Goal: Task Accomplishment & Management: Manage account settings

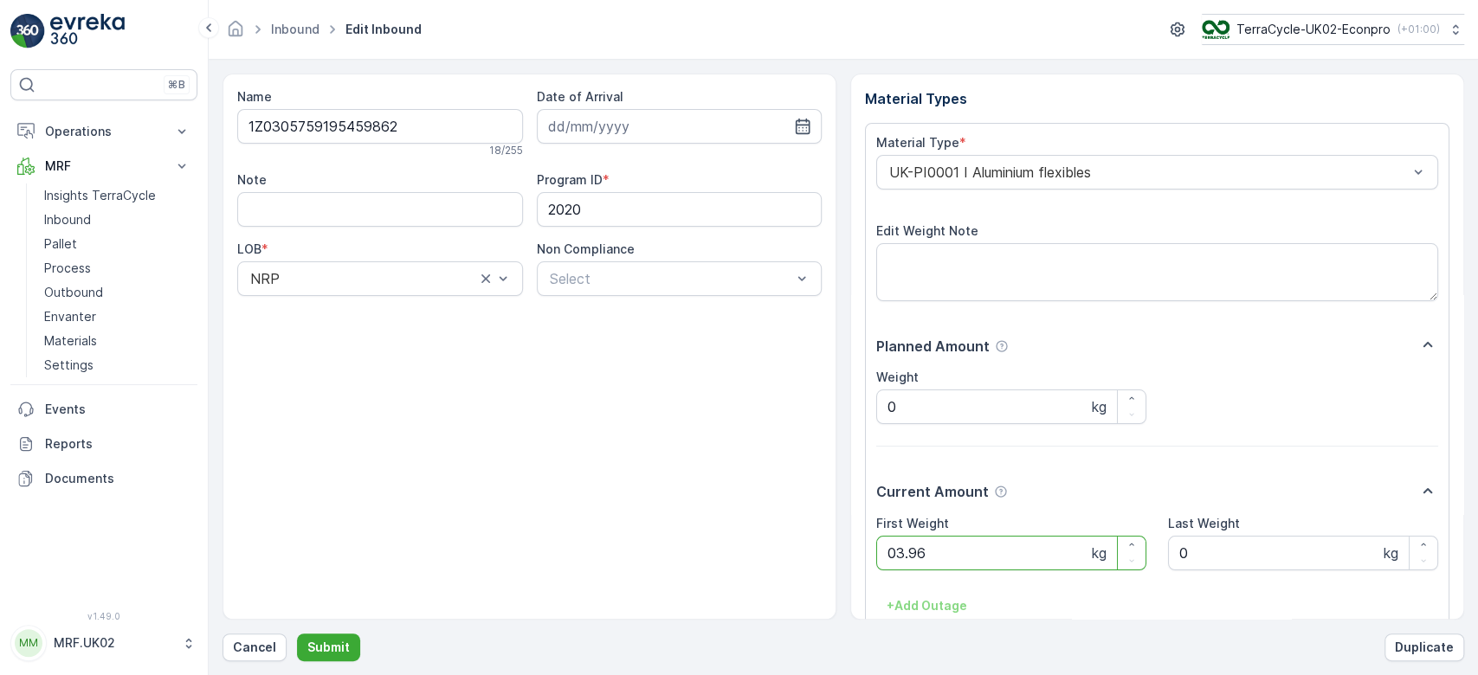
click at [297, 634] on button "Submit" at bounding box center [328, 648] width 63 height 28
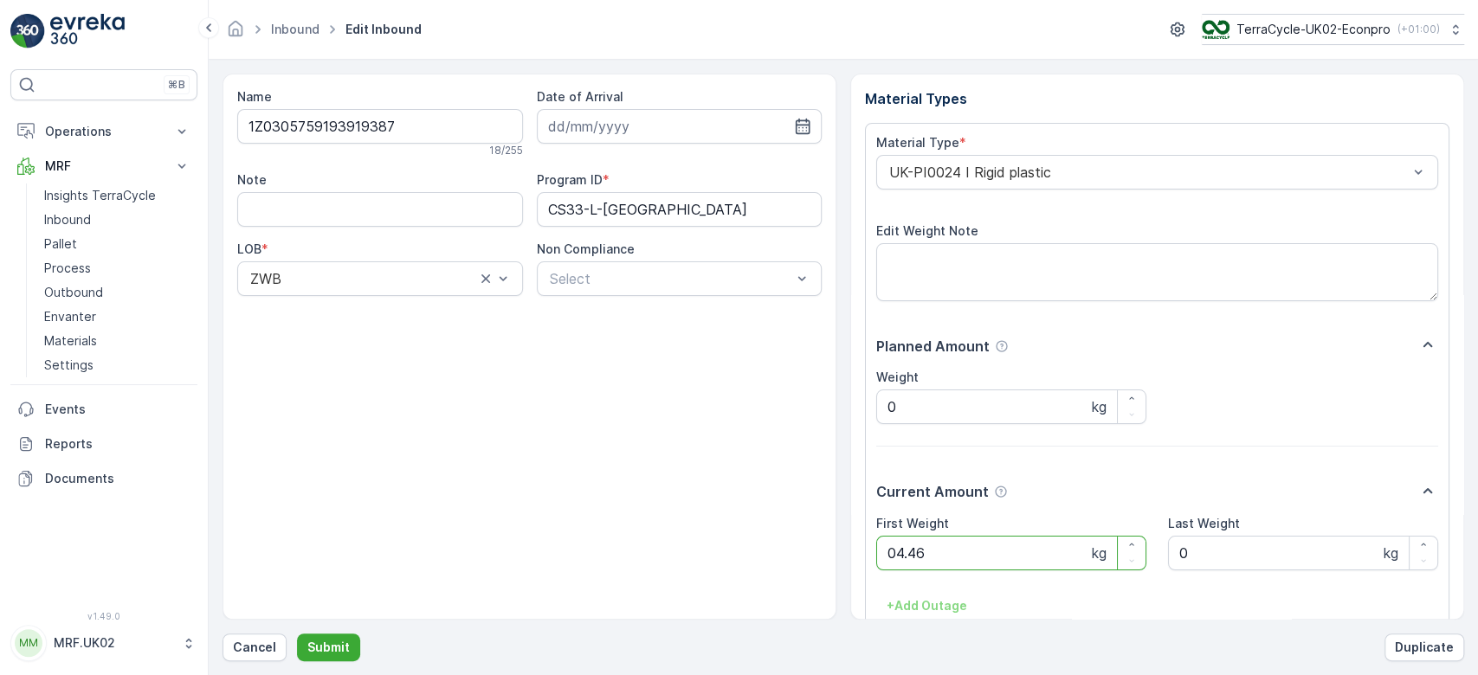
click at [297, 634] on button "Submit" at bounding box center [328, 648] width 63 height 28
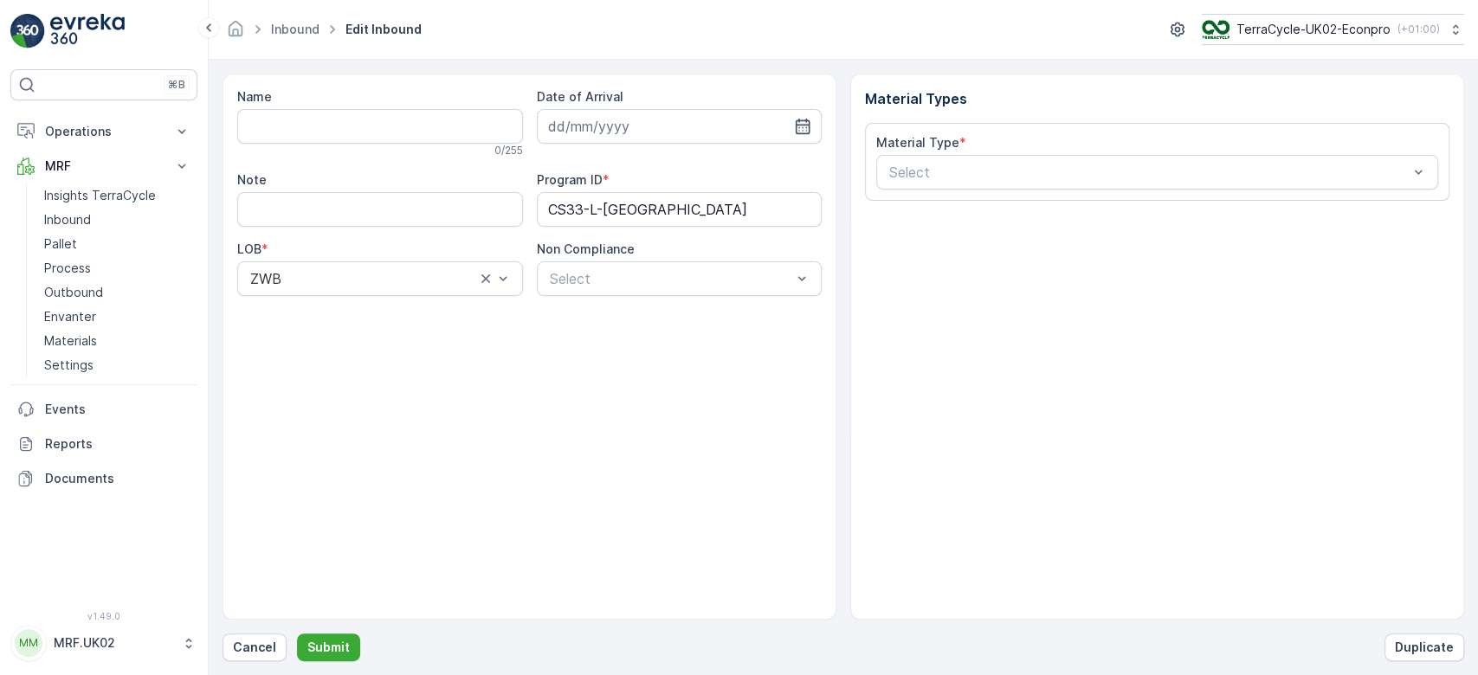
type input "1Z0305759192787861"
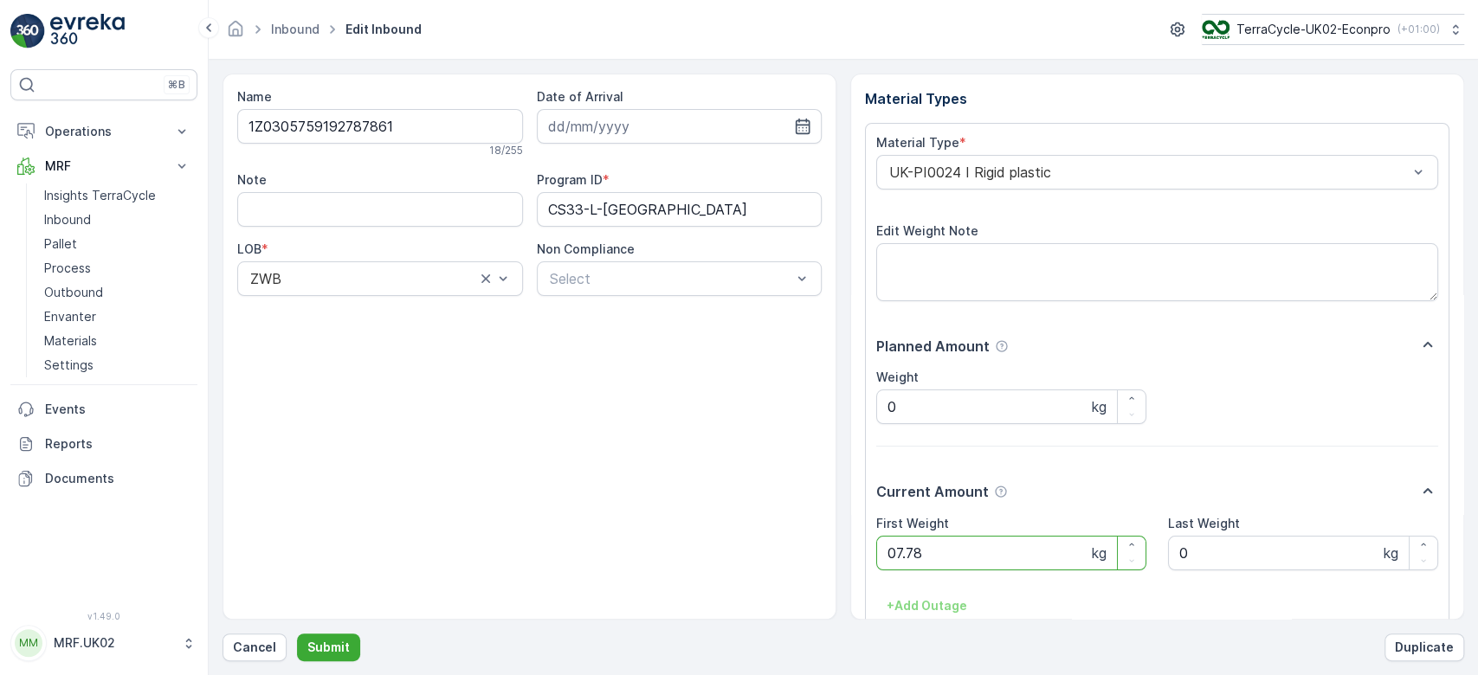
click at [297, 634] on button "Submit" at bounding box center [328, 648] width 63 height 28
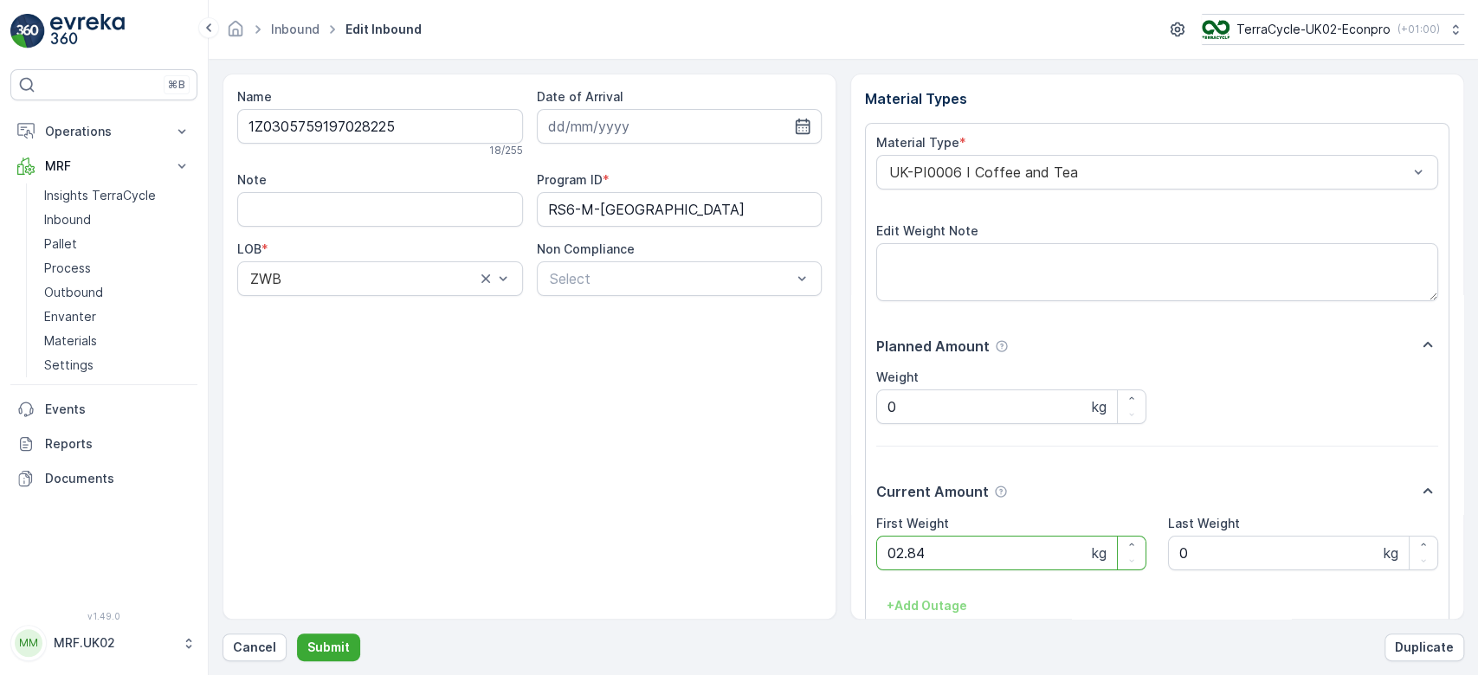
click at [297, 634] on button "Submit" at bounding box center [328, 648] width 63 height 28
click at [1141, 170] on div at bounding box center [1149, 173] width 522 height 16
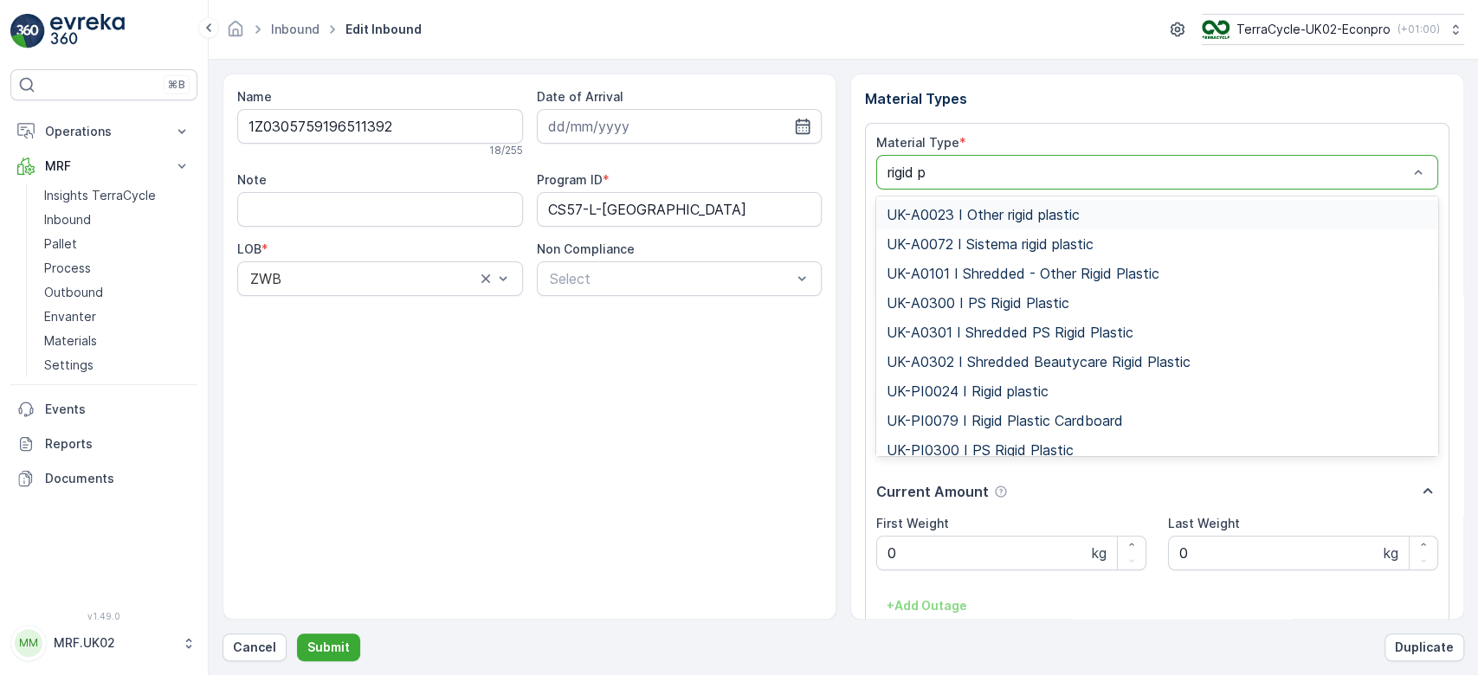
type input "rigid pl"
click at [998, 390] on span "UK-PI0024 I Rigid plastic" at bounding box center [968, 392] width 162 height 16
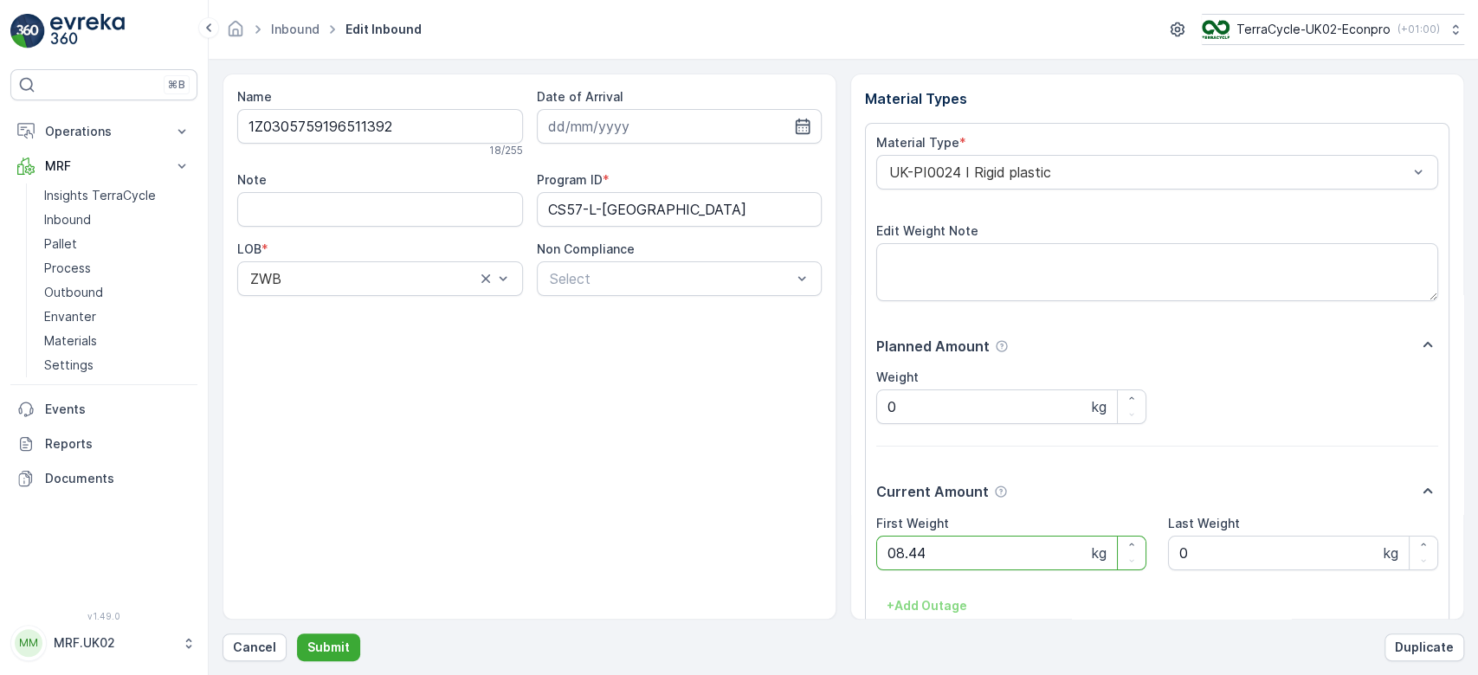
click at [297, 634] on button "Submit" at bounding box center [328, 648] width 63 height 28
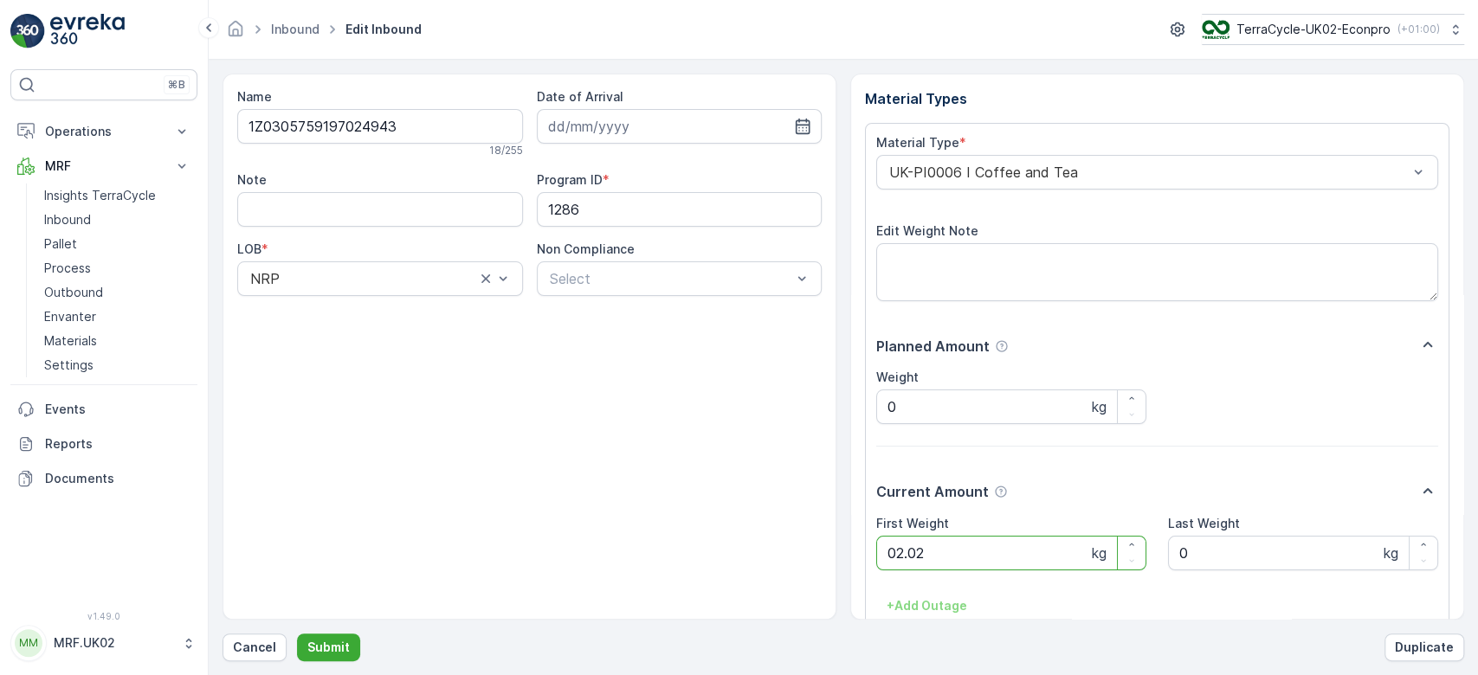
click at [297, 634] on button "Submit" at bounding box center [328, 648] width 63 height 28
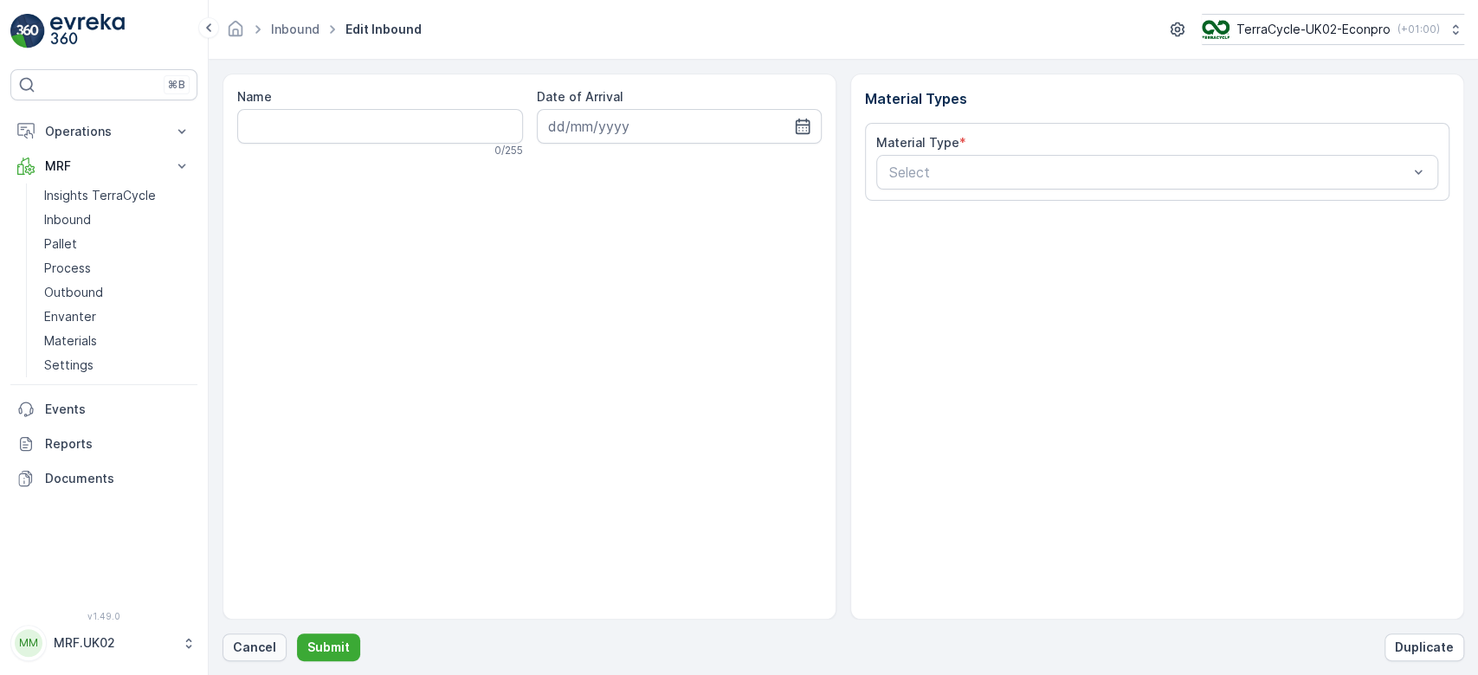
click at [256, 648] on p "Cancel" at bounding box center [254, 647] width 43 height 17
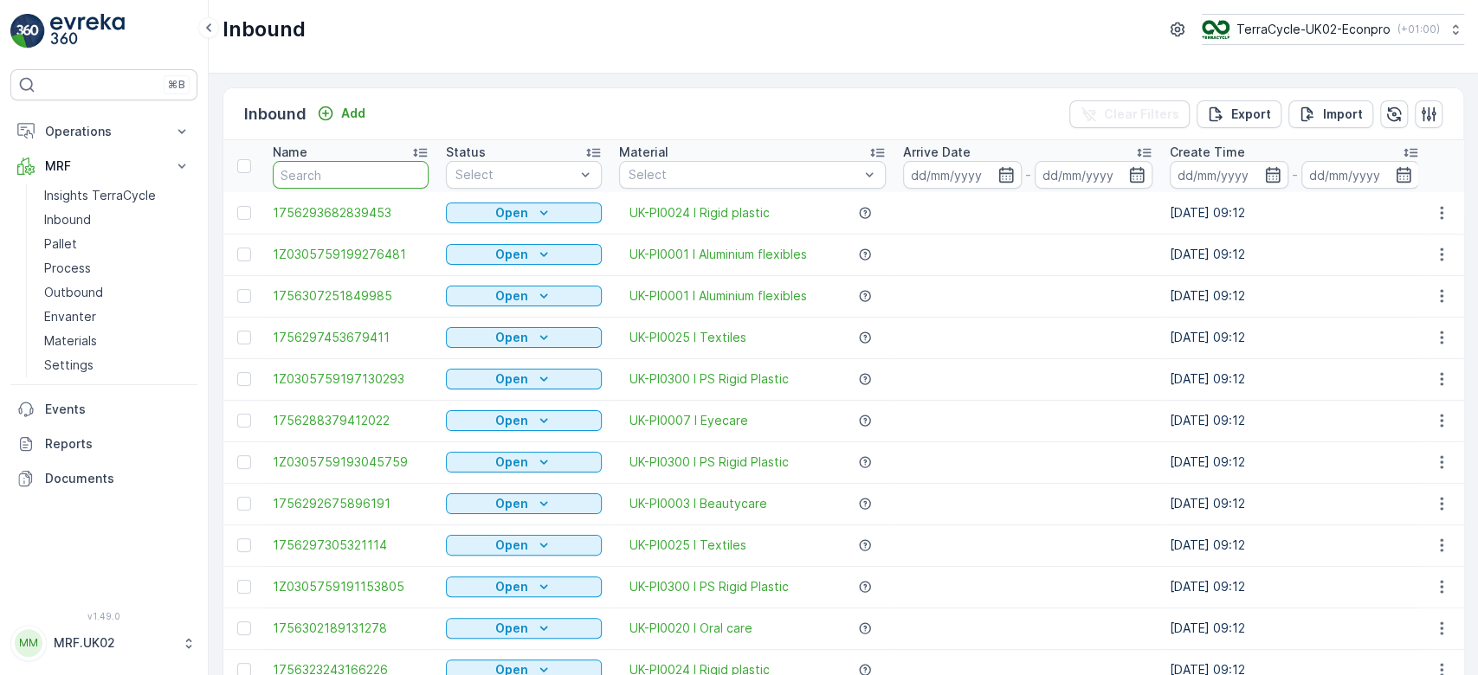
click at [301, 186] on input "text" at bounding box center [351, 175] width 156 height 28
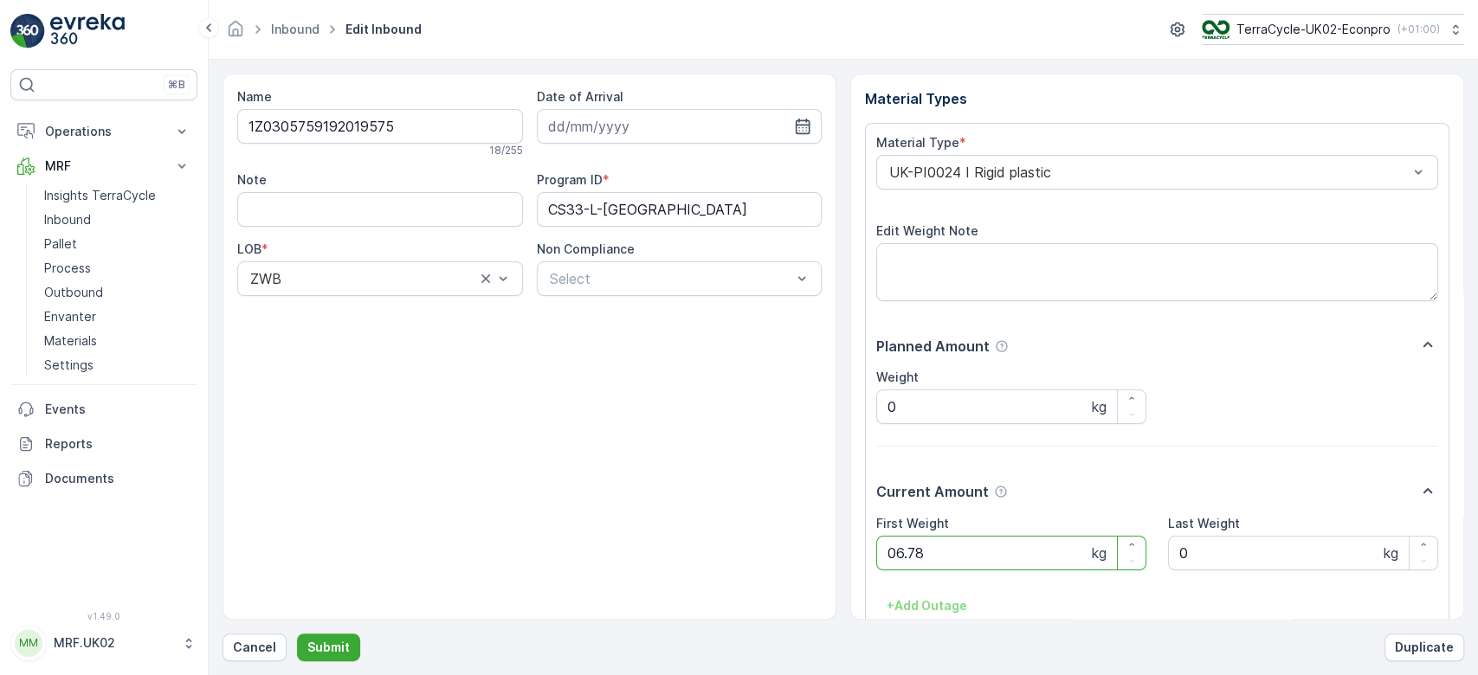
click at [297, 634] on button "Submit" at bounding box center [328, 648] width 63 height 28
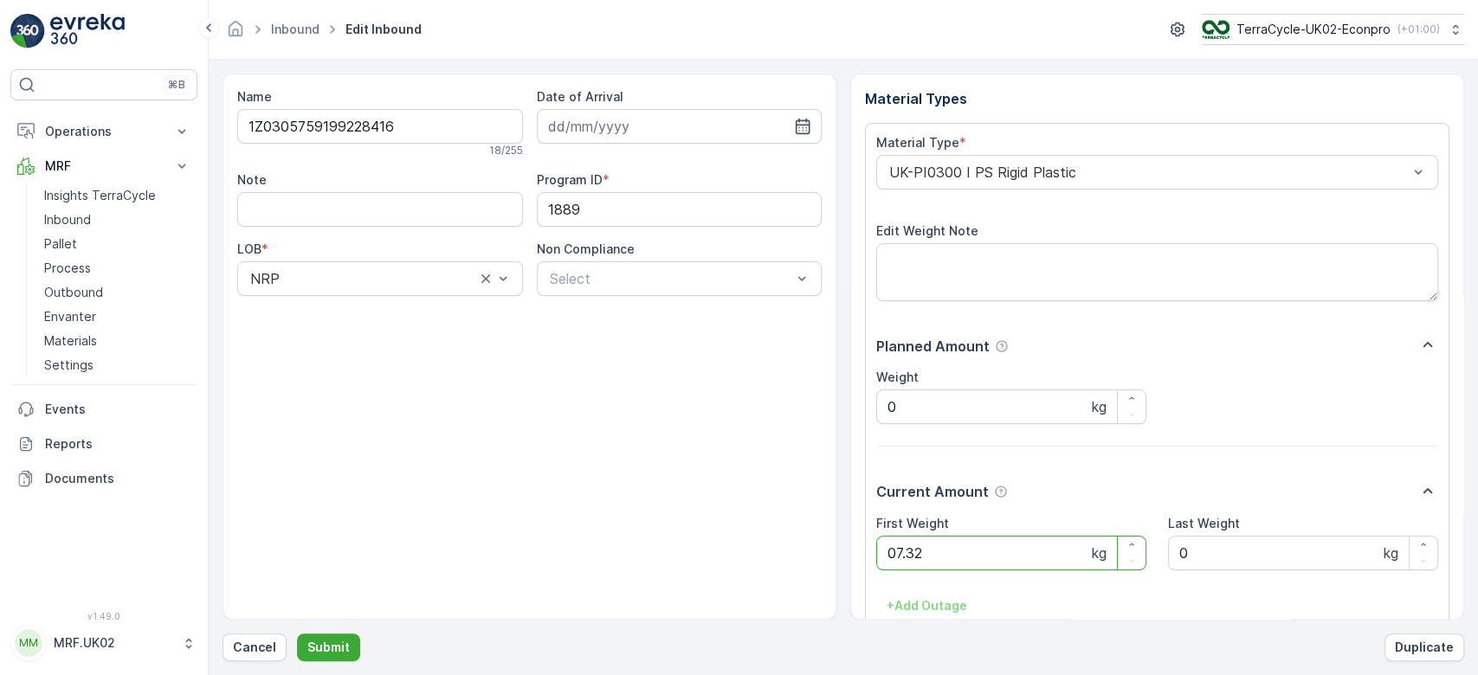
click at [297, 634] on button "Submit" at bounding box center [328, 648] width 63 height 28
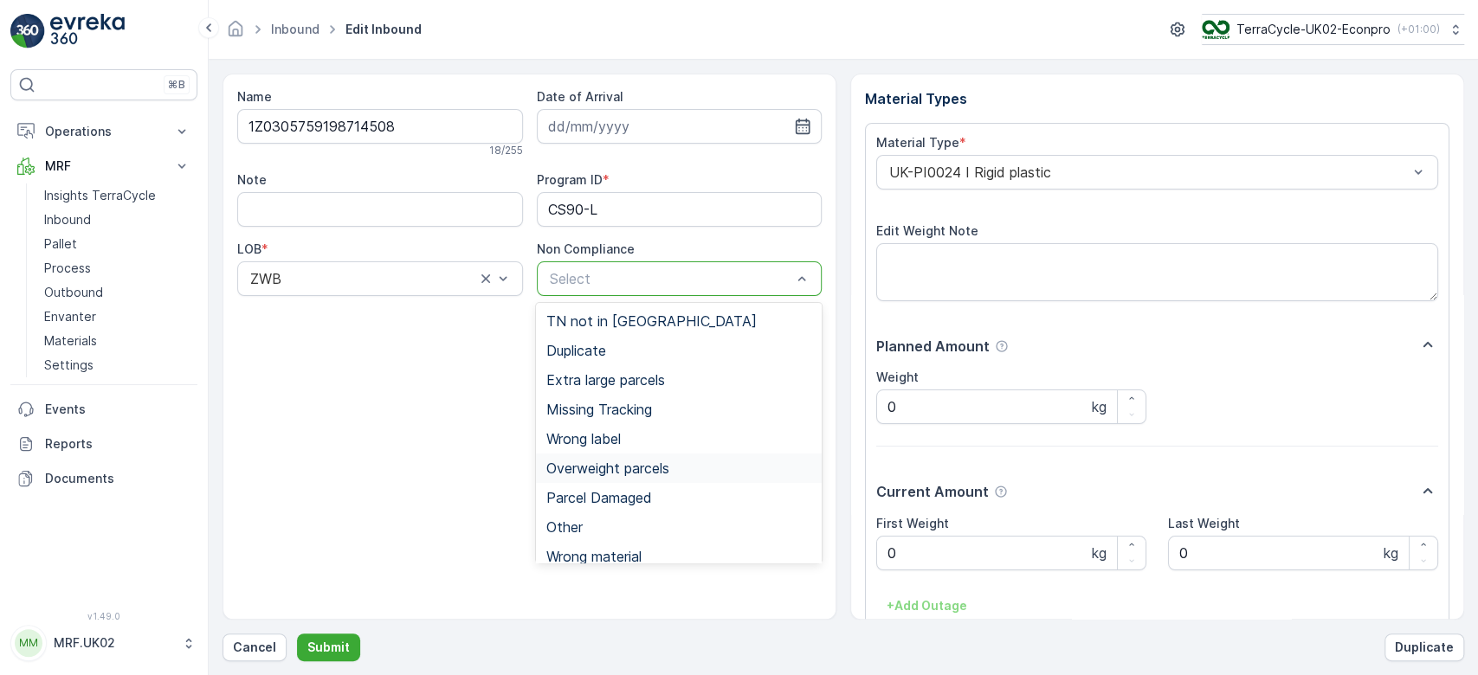
click at [646, 464] on span "Overweight parcels" at bounding box center [607, 469] width 123 height 16
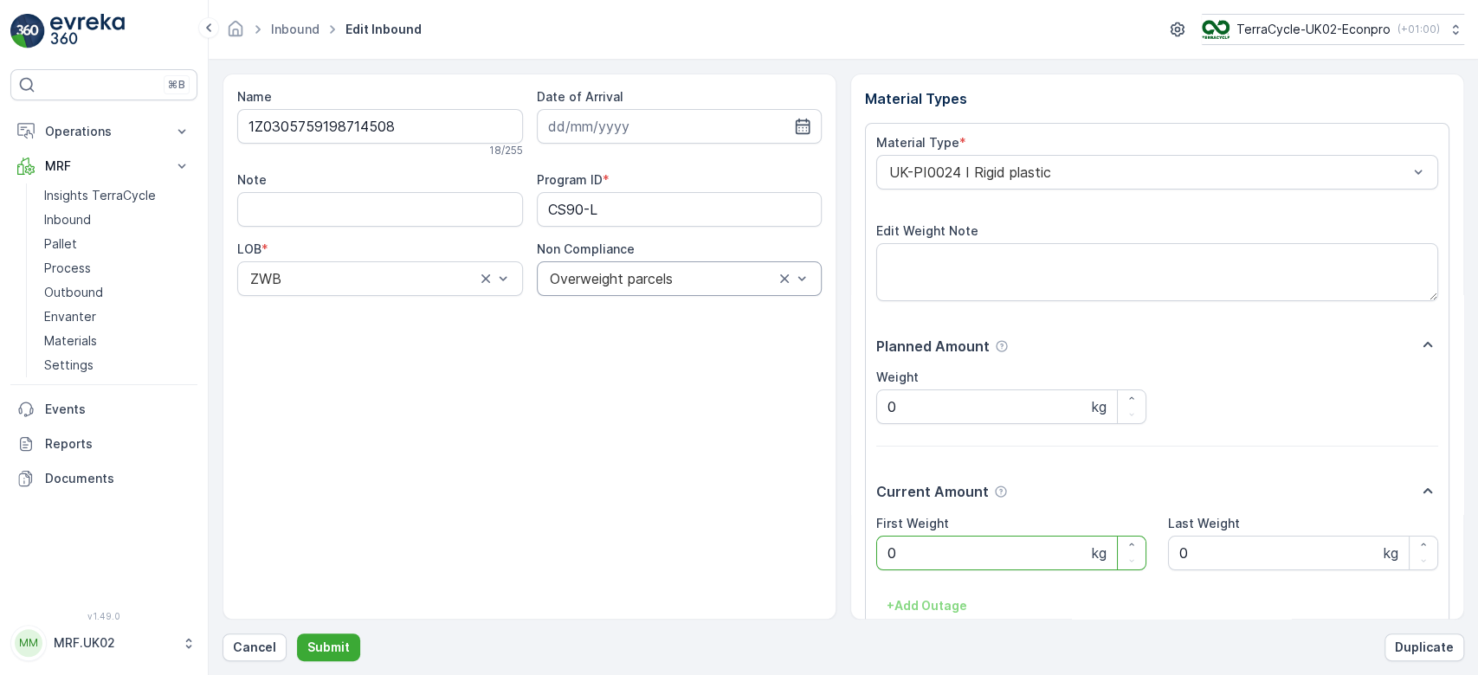
click at [964, 556] on Weight "0" at bounding box center [1011, 553] width 270 height 35
click at [297, 634] on button "Submit" at bounding box center [328, 648] width 63 height 28
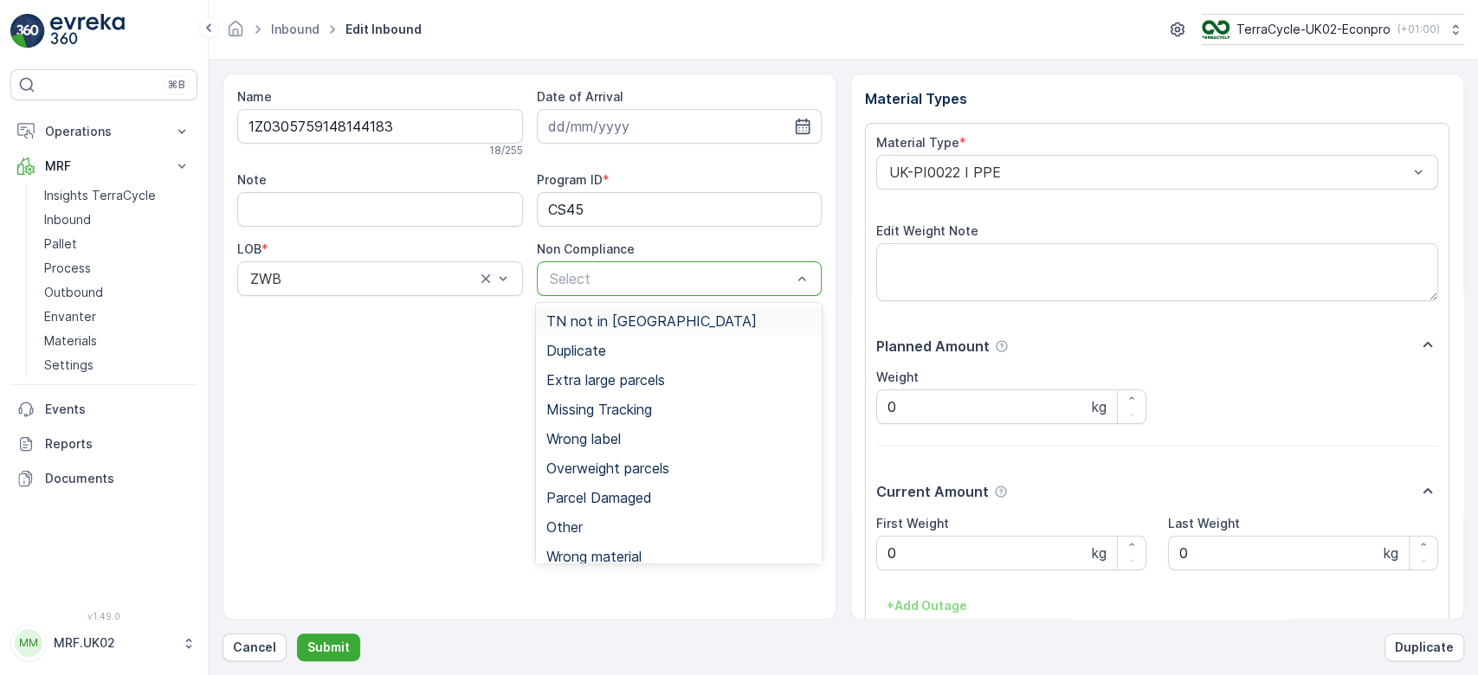
click at [706, 274] on div at bounding box center [671, 279] width 246 height 16
click at [669, 467] on span "Overweight parcels" at bounding box center [607, 469] width 123 height 16
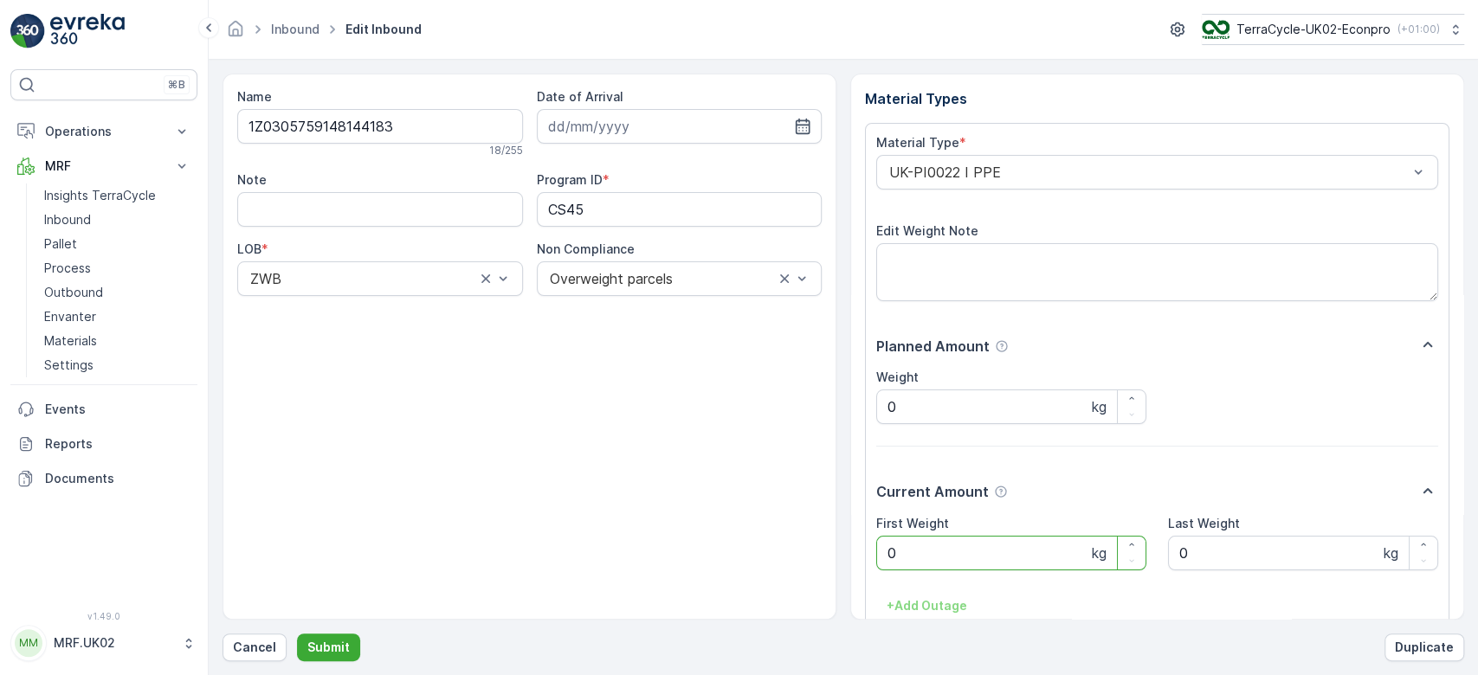
click at [931, 570] on Weight "0" at bounding box center [1011, 553] width 270 height 35
click at [297, 634] on button "Submit" at bounding box center [328, 648] width 63 height 28
click at [622, 281] on div at bounding box center [671, 279] width 246 height 16
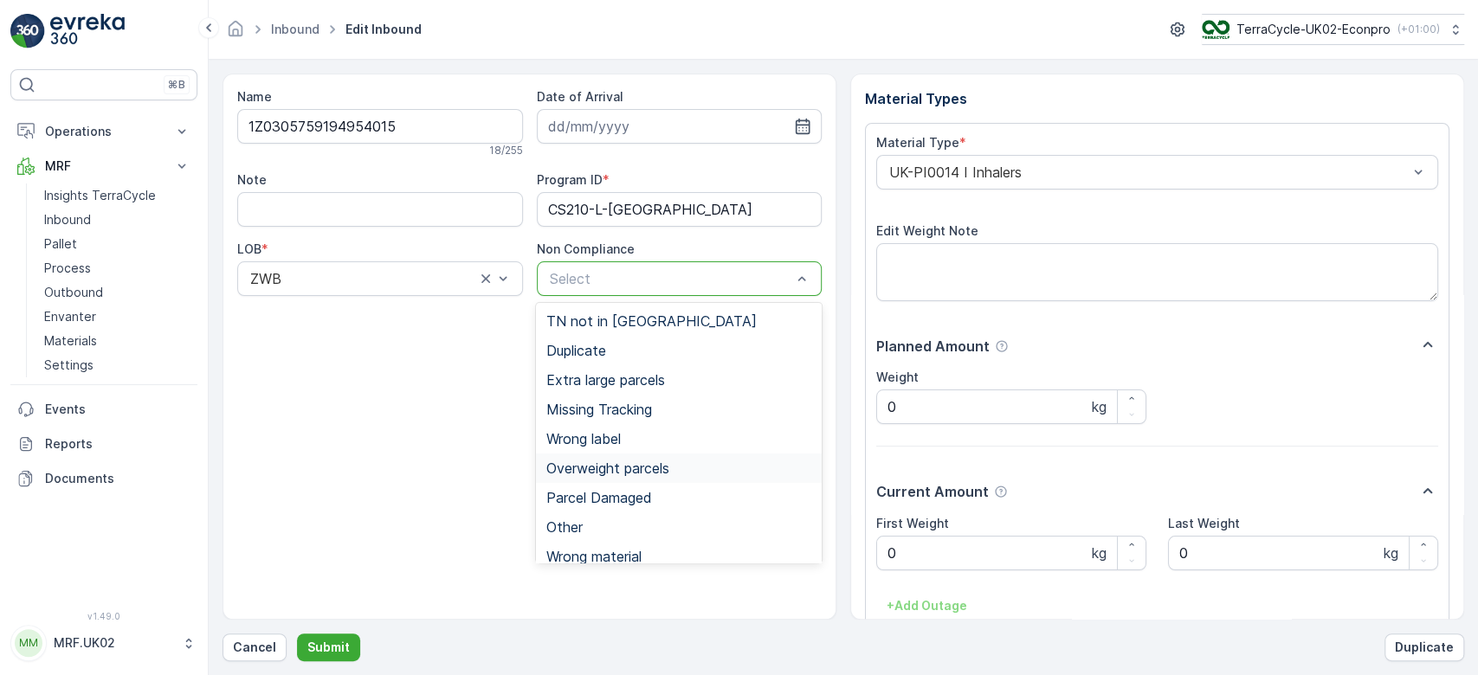
click at [632, 468] on span "Overweight parcels" at bounding box center [607, 469] width 123 height 16
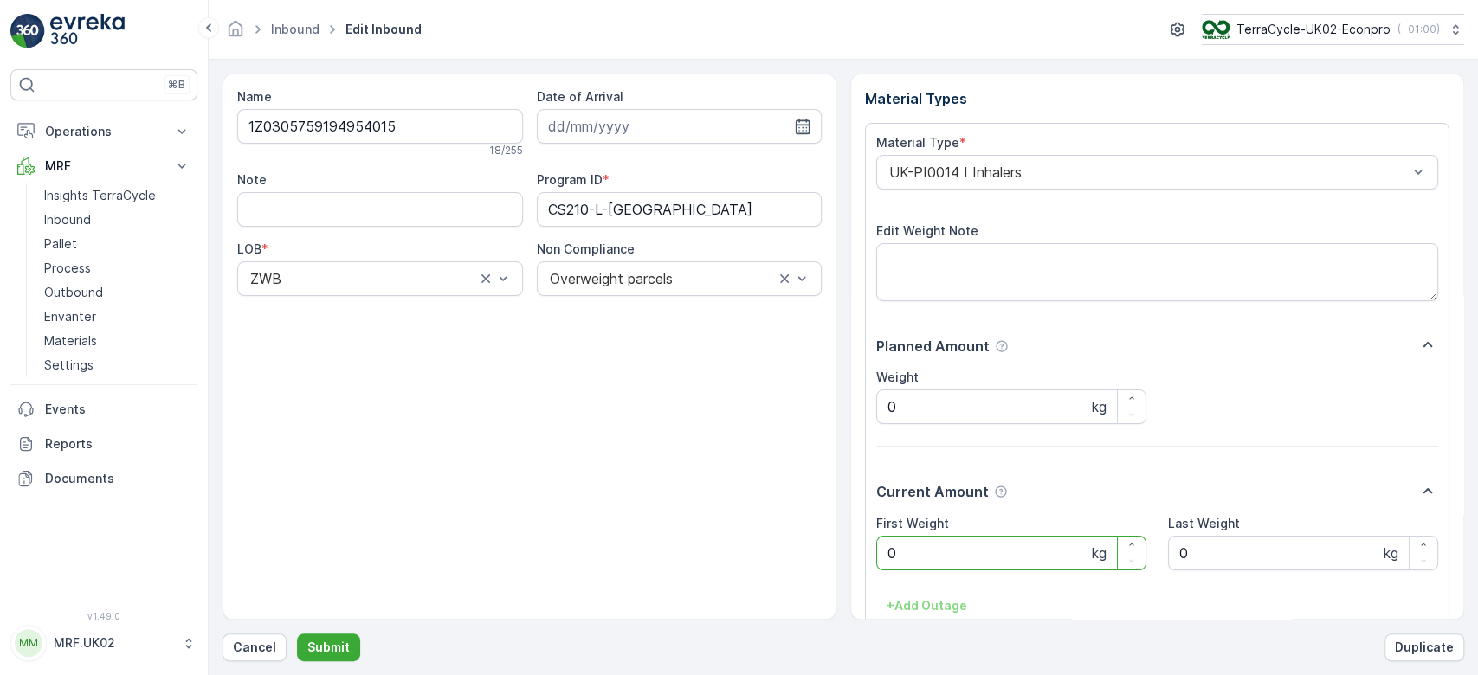
click at [960, 551] on Weight "0" at bounding box center [1011, 553] width 270 height 35
click at [297, 634] on button "Submit" at bounding box center [328, 648] width 63 height 28
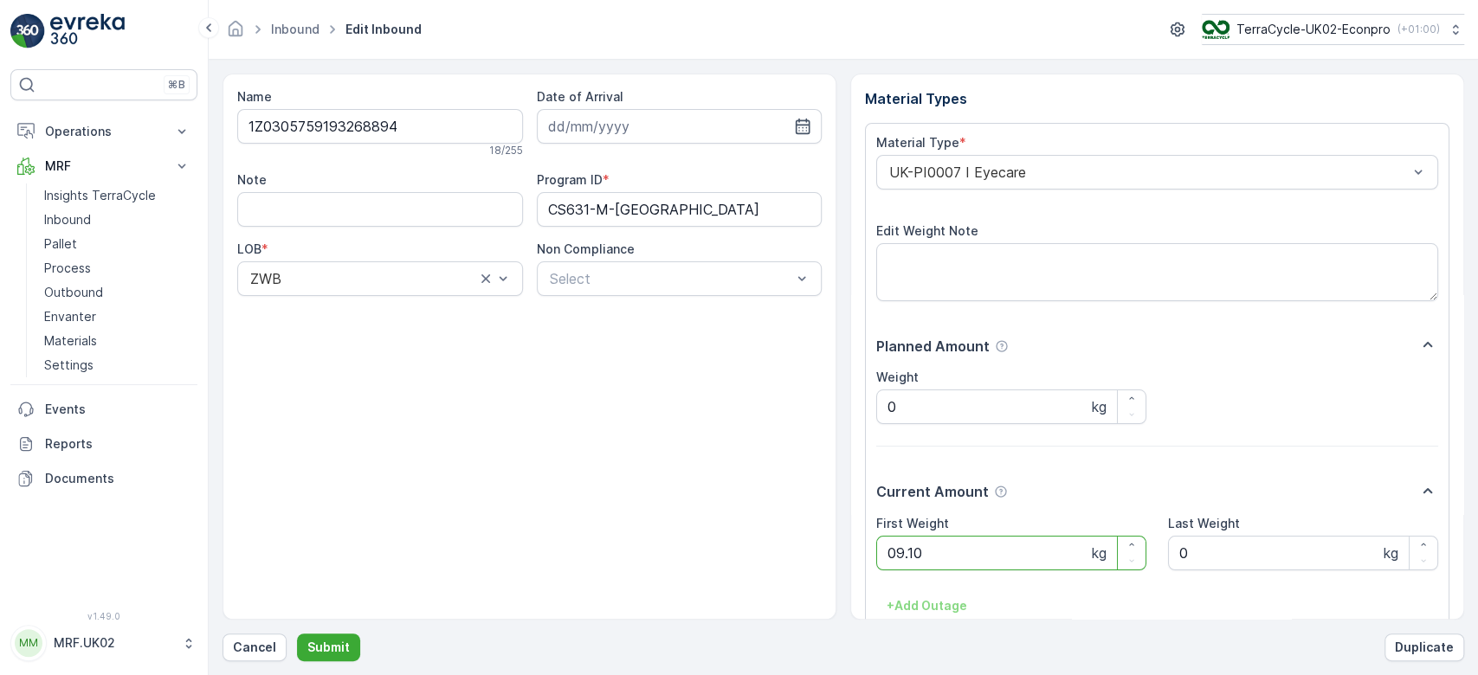
click at [297, 634] on button "Submit" at bounding box center [328, 648] width 63 height 28
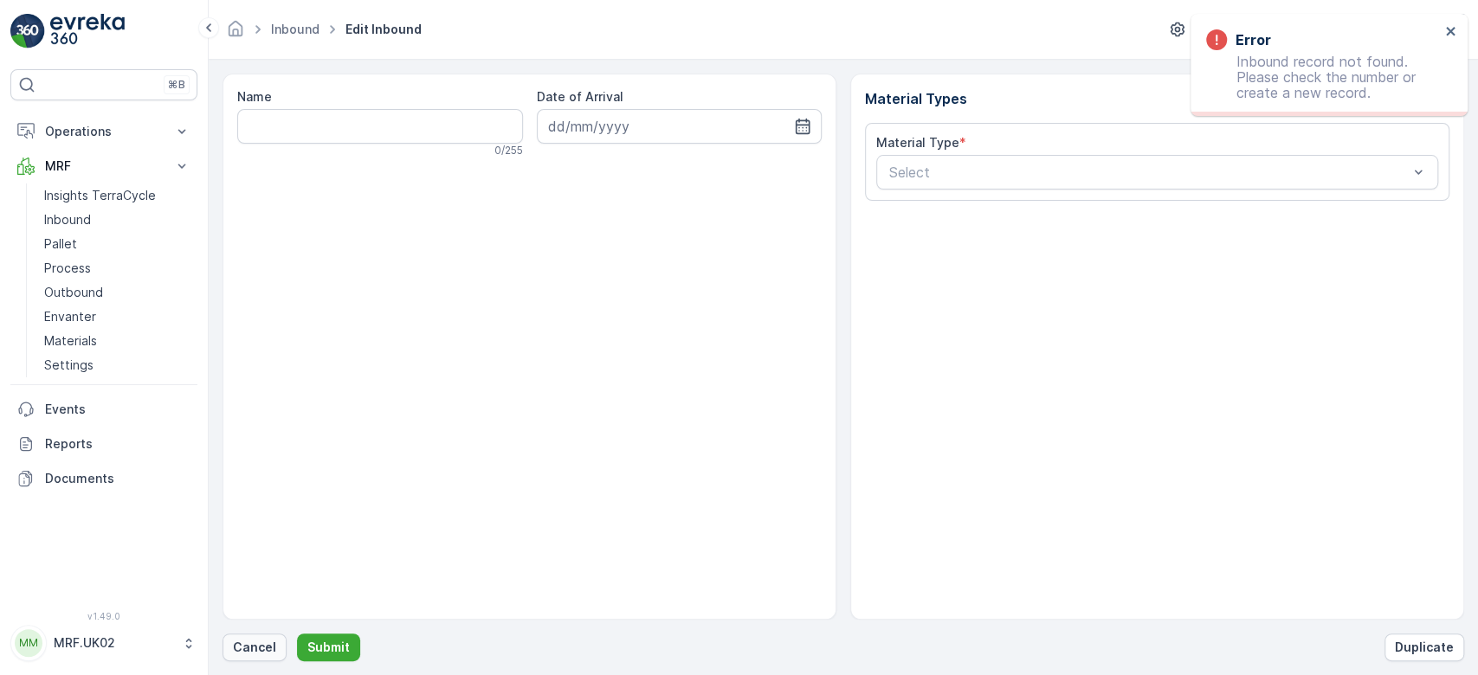
click at [255, 636] on button "Cancel" at bounding box center [255, 648] width 64 height 28
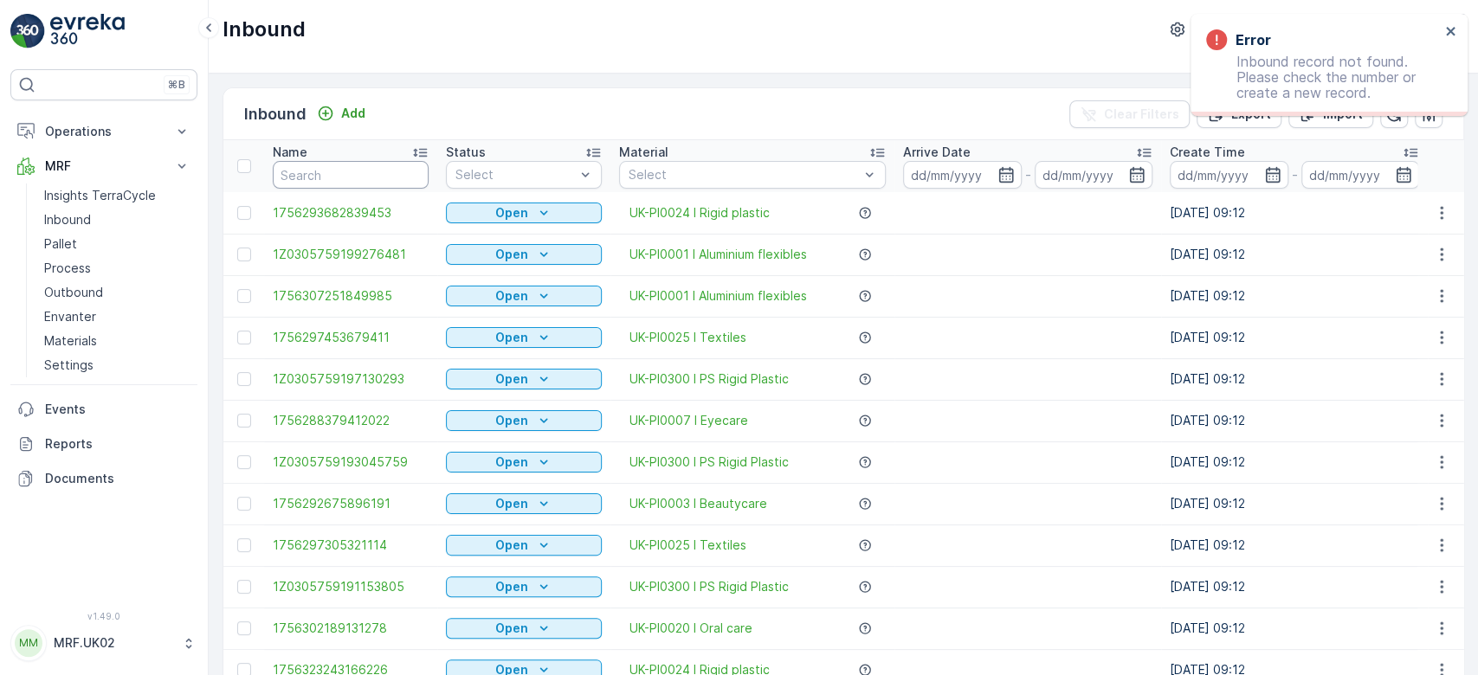
click at [316, 173] on input "text" at bounding box center [351, 175] width 156 height 28
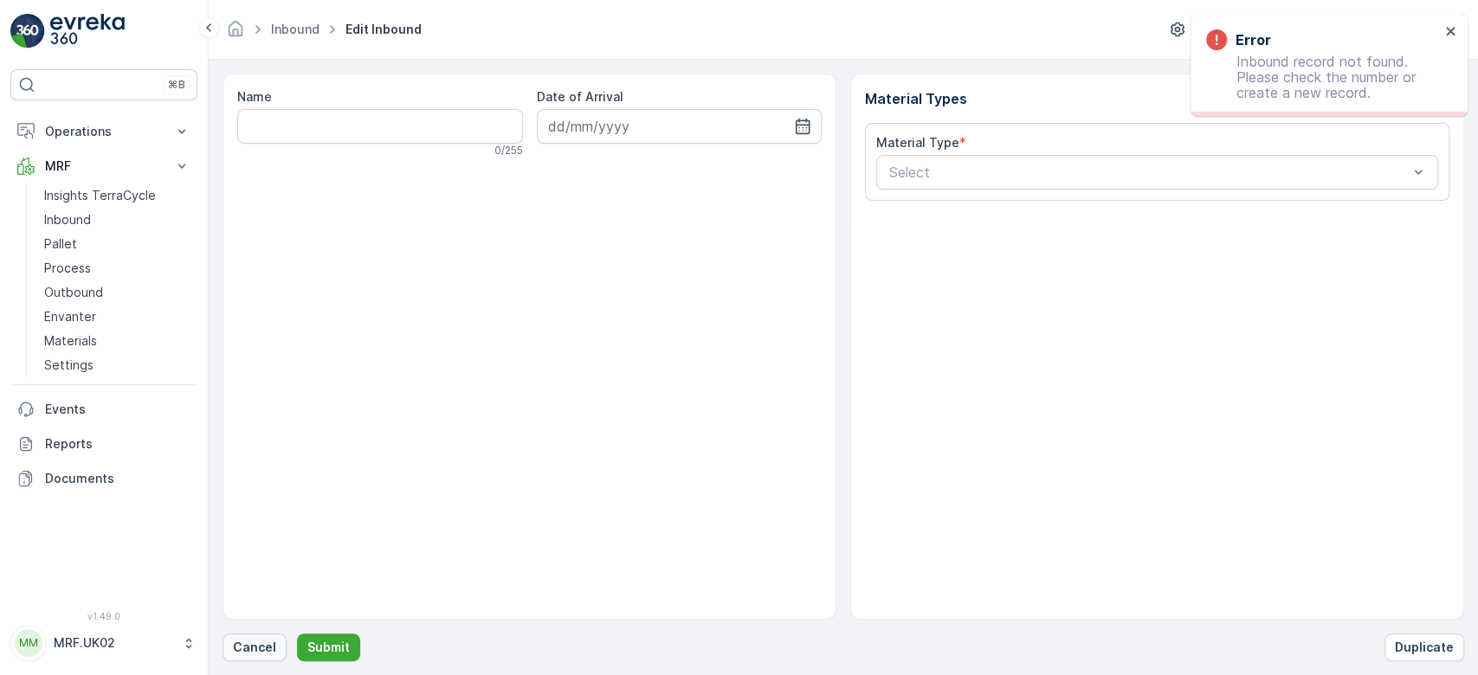
click at [271, 641] on p "Cancel" at bounding box center [254, 647] width 43 height 17
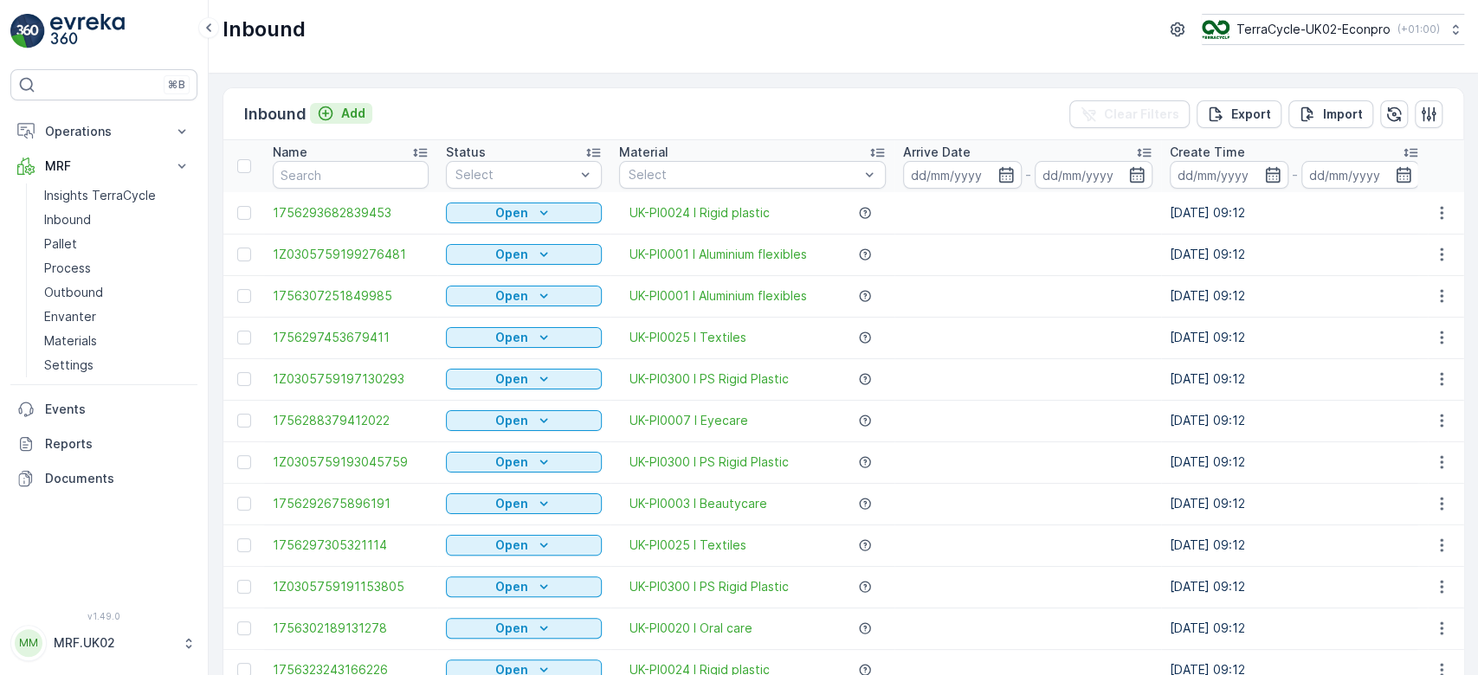
click at [353, 113] on p "Add" at bounding box center [353, 113] width 24 height 17
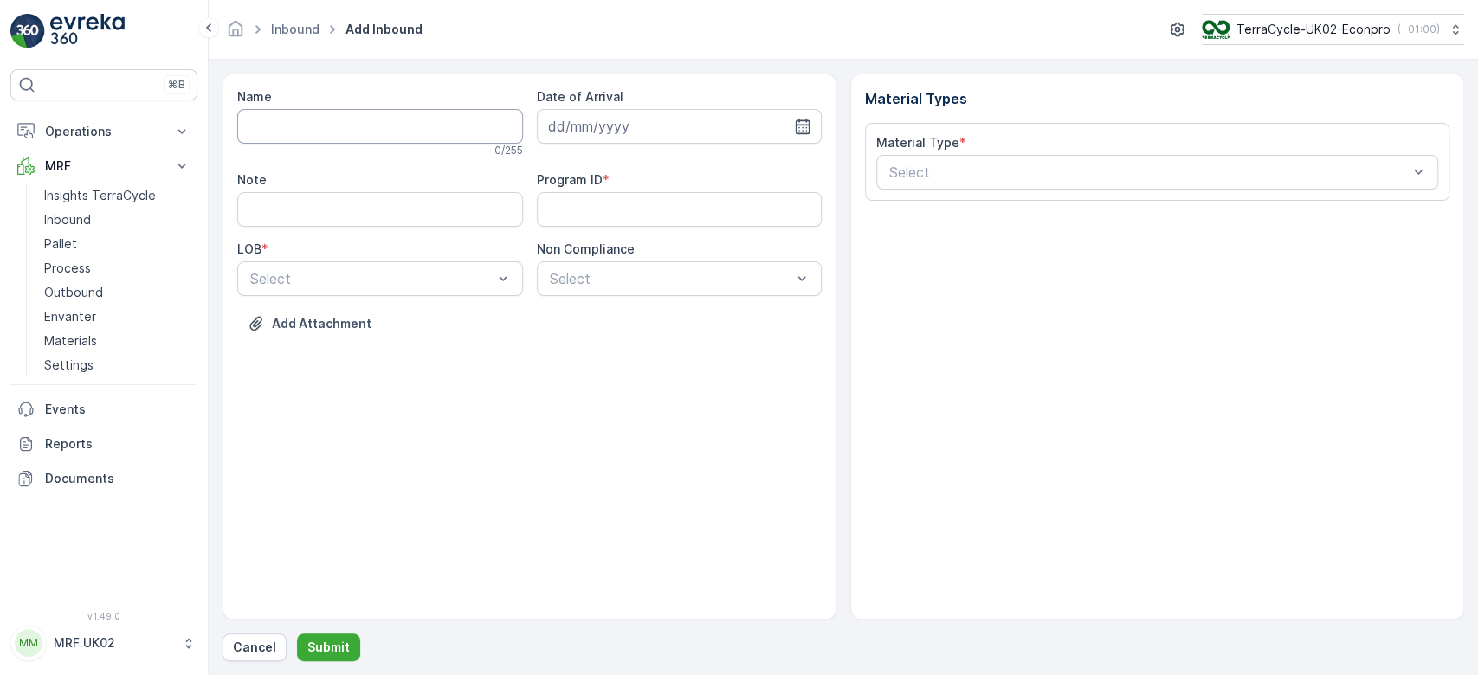
click at [351, 126] on input "Name" at bounding box center [380, 126] width 286 height 35
click at [297, 634] on button "Submit" at bounding box center [328, 648] width 63 height 28
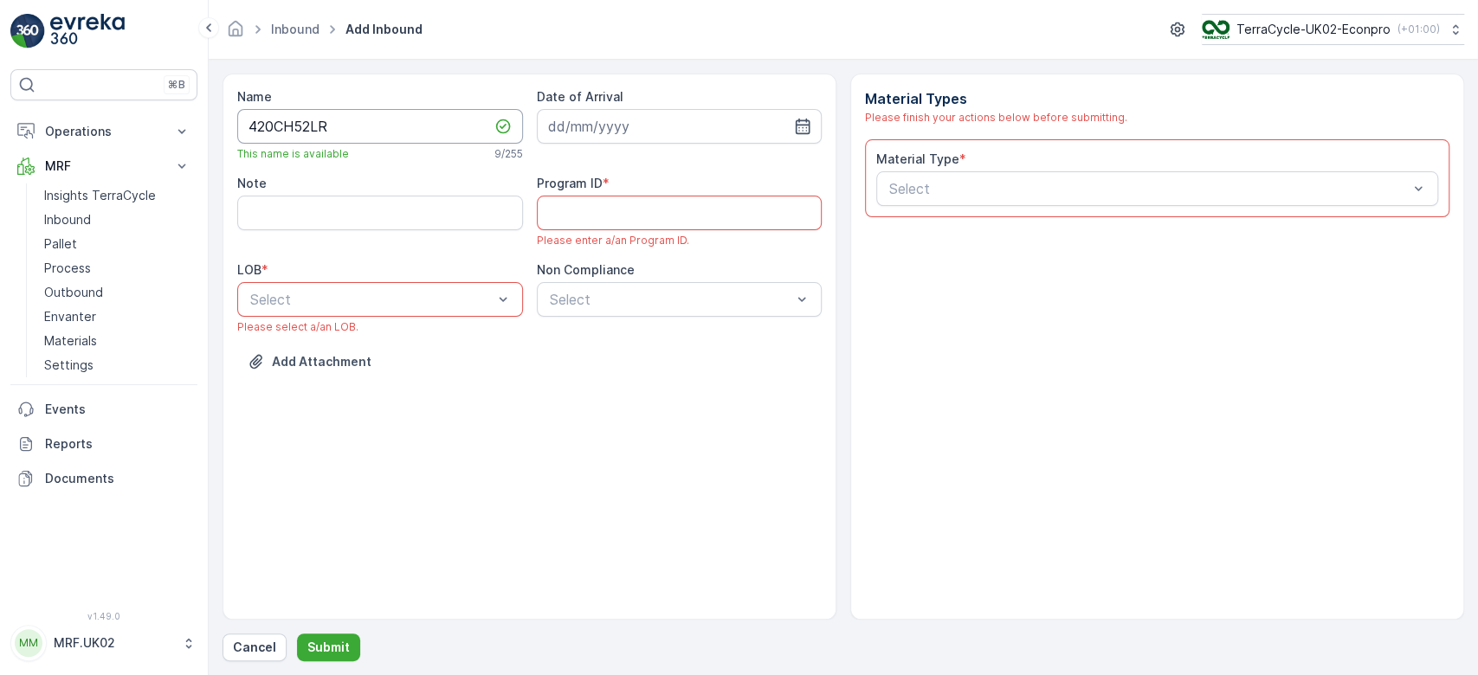
click at [351, 126] on input "420CH52LR" at bounding box center [380, 126] width 286 height 35
type input "4"
click at [297, 634] on button "Submit" at bounding box center [328, 648] width 63 height 28
click at [351, 126] on input "420CH52LR" at bounding box center [380, 126] width 286 height 35
type input "4"
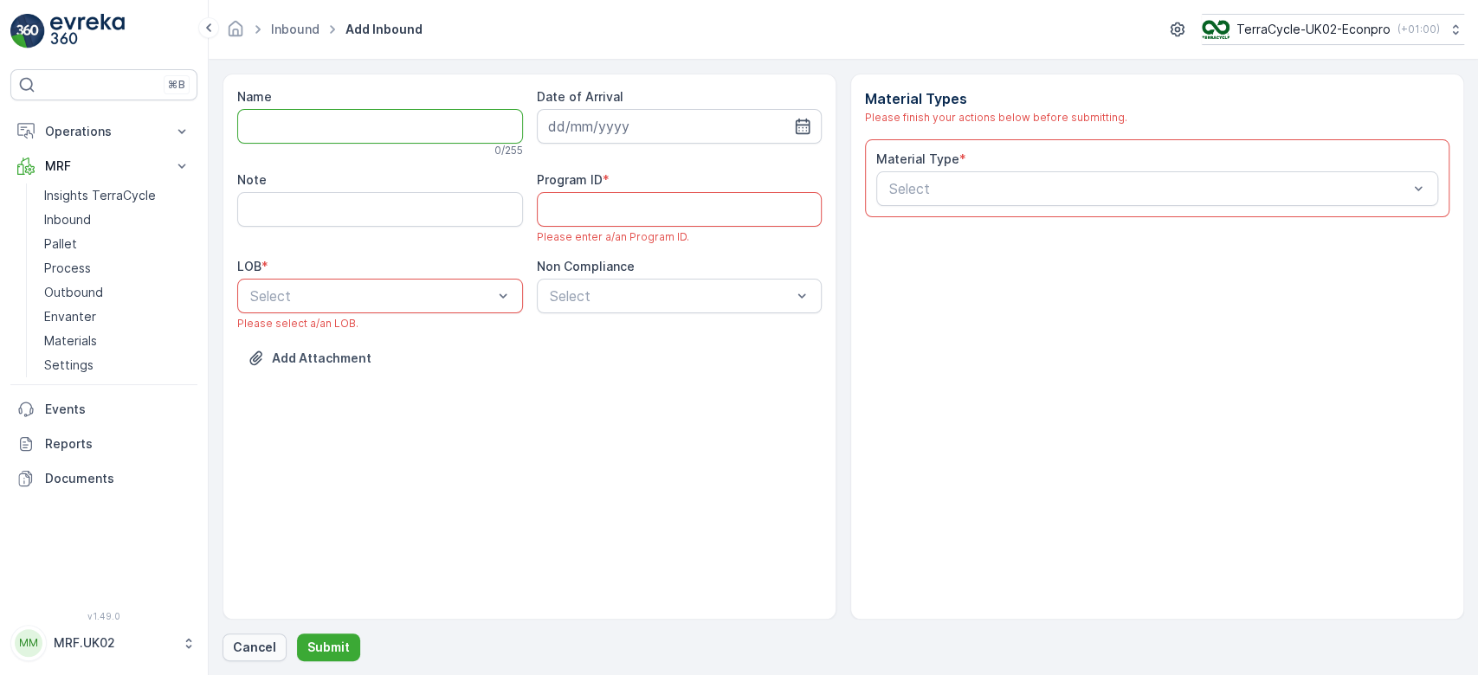
click at [264, 653] on p "Cancel" at bounding box center [254, 647] width 43 height 17
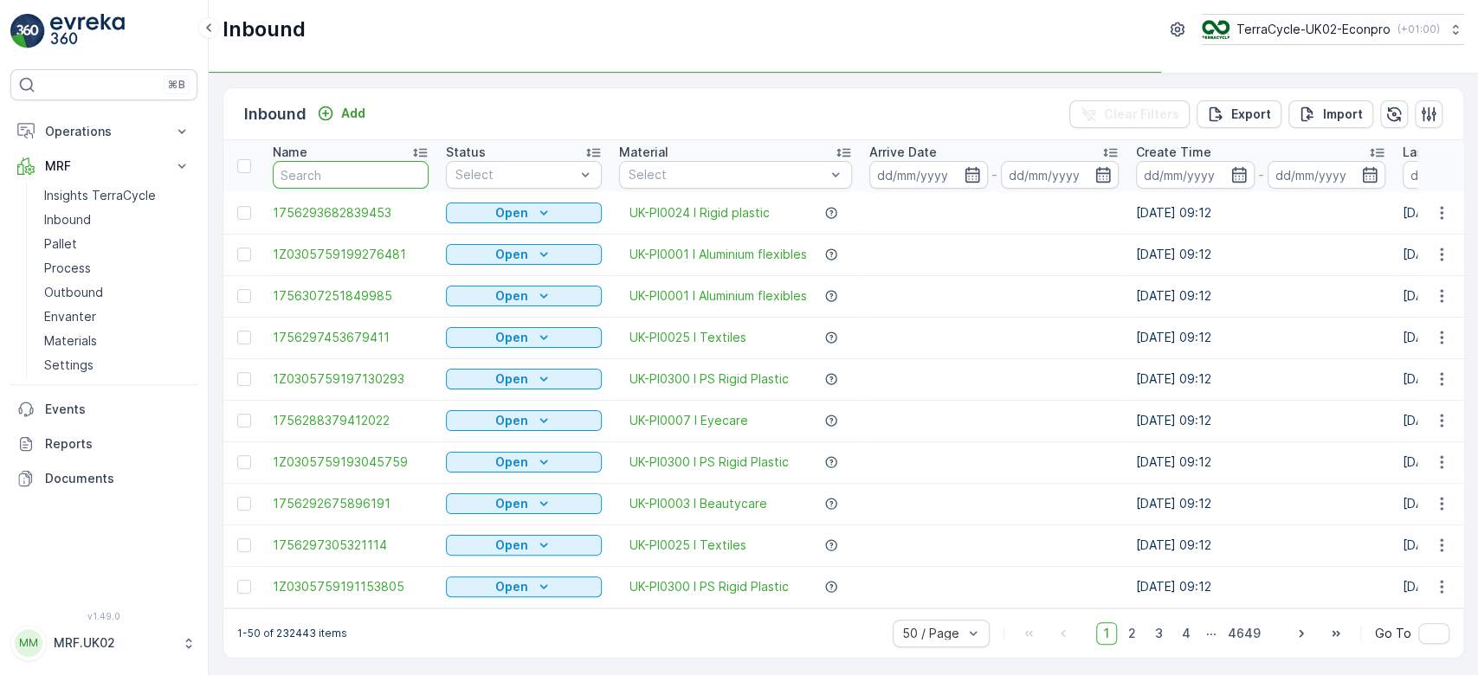
click at [318, 170] on input "text" at bounding box center [351, 175] width 156 height 28
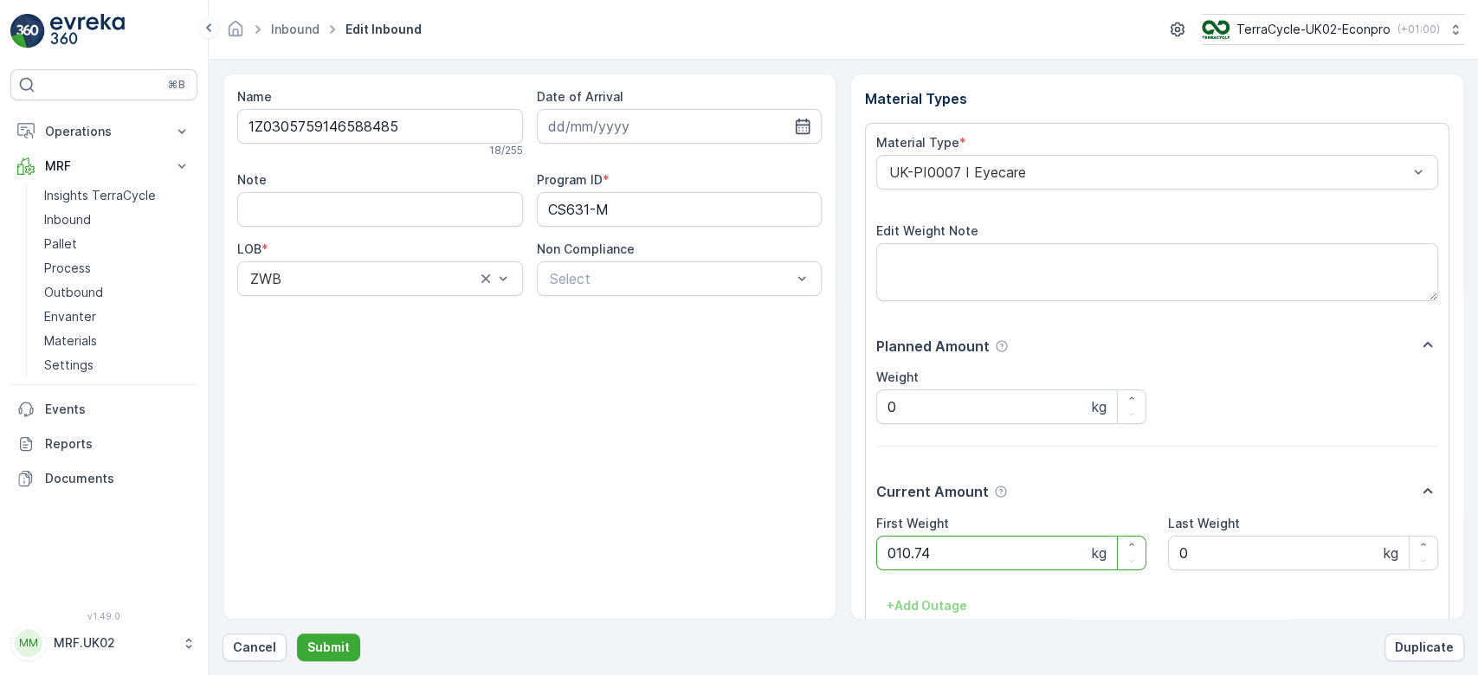
click at [297, 634] on button "Submit" at bounding box center [328, 648] width 63 height 28
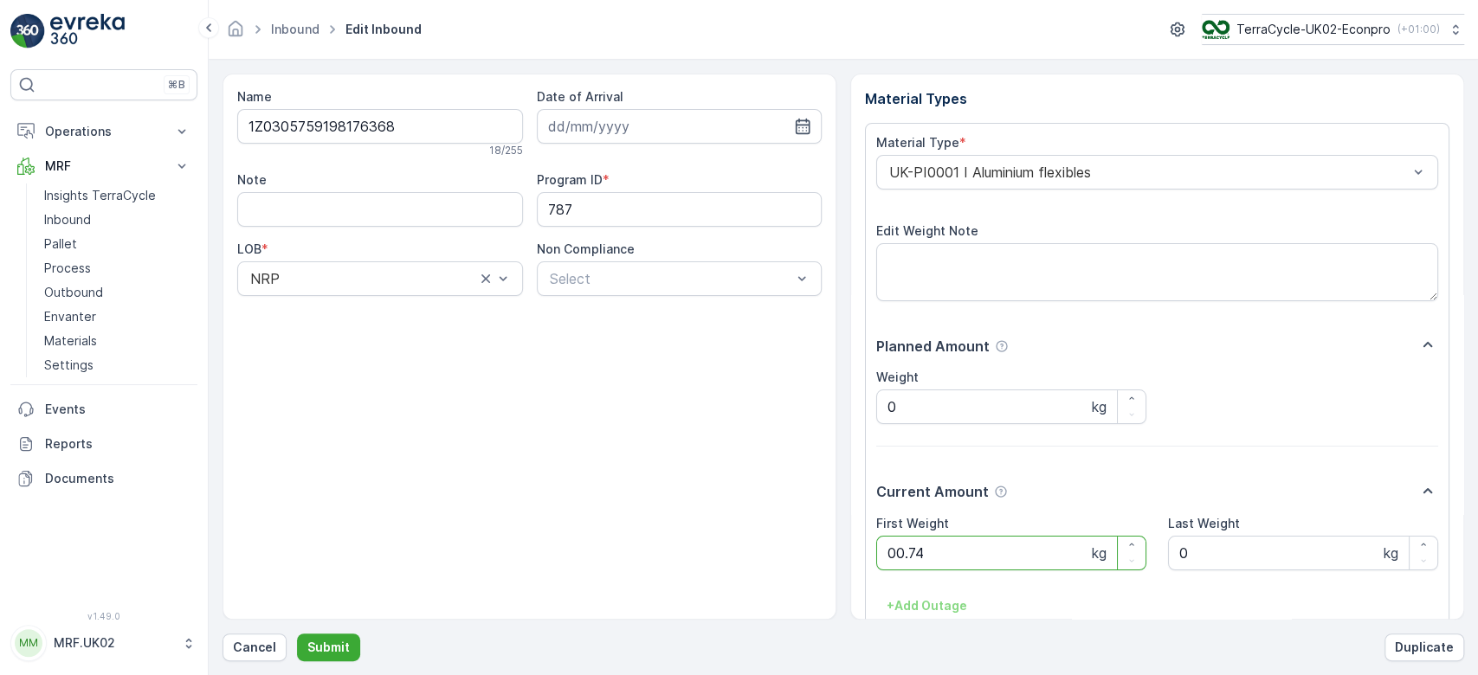
click at [297, 634] on button "Submit" at bounding box center [328, 648] width 63 height 28
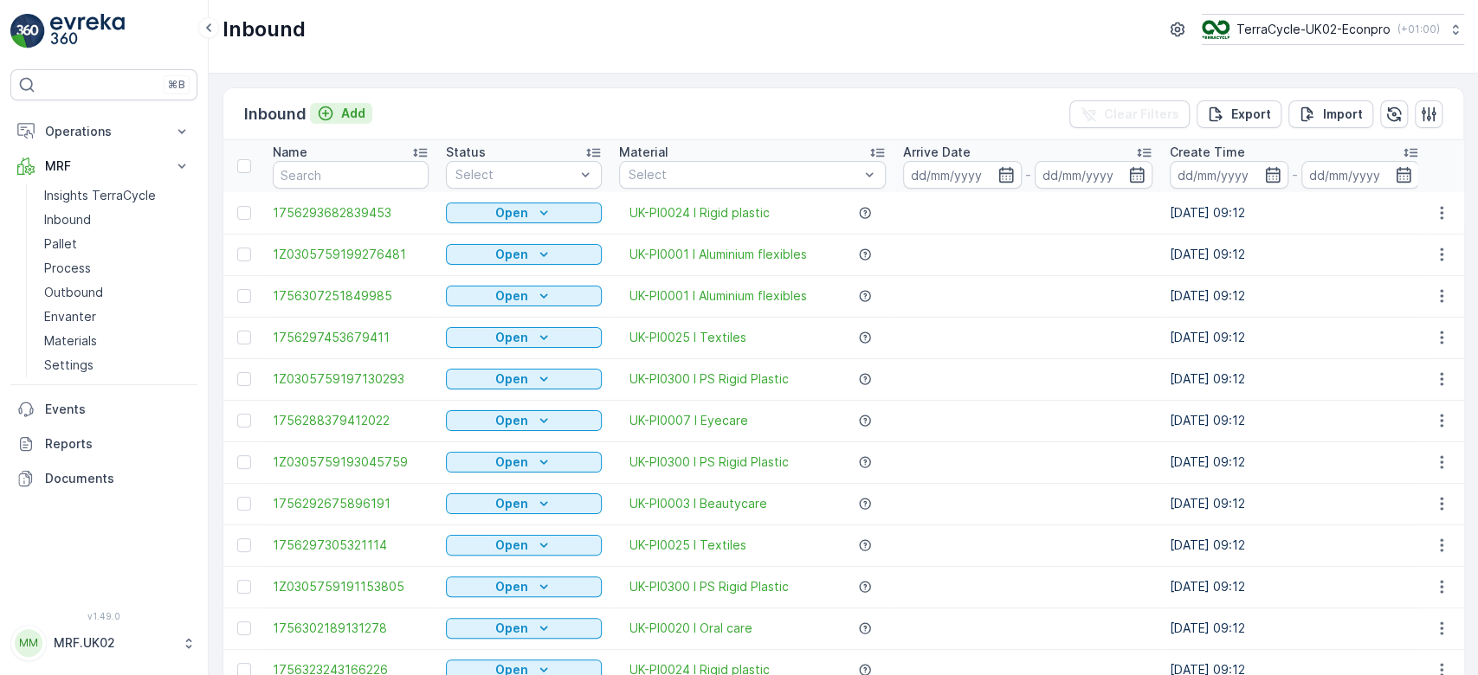
click at [350, 107] on p "Add" at bounding box center [353, 113] width 24 height 17
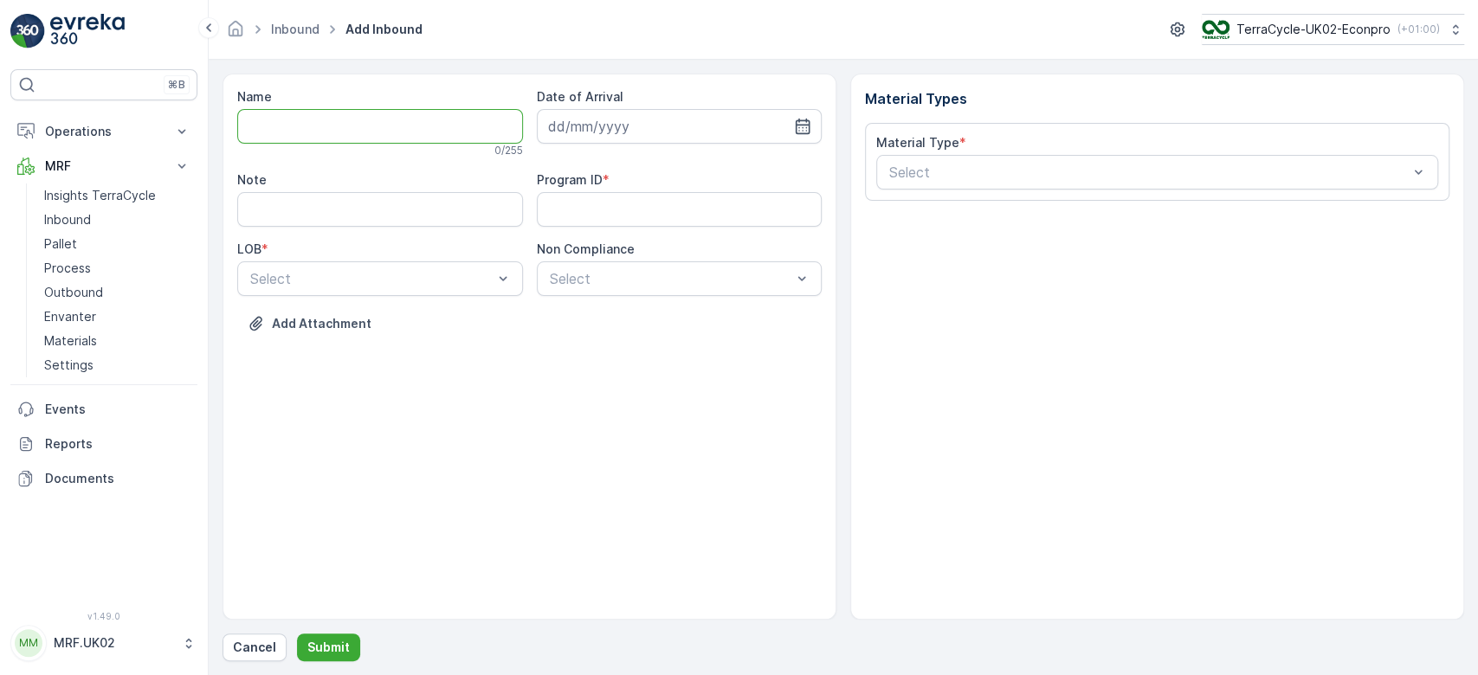
click at [353, 129] on input "Name" at bounding box center [380, 126] width 286 height 35
type input "1Z0305759148428162"
click at [297, 634] on button "Submit" at bounding box center [328, 648] width 63 height 28
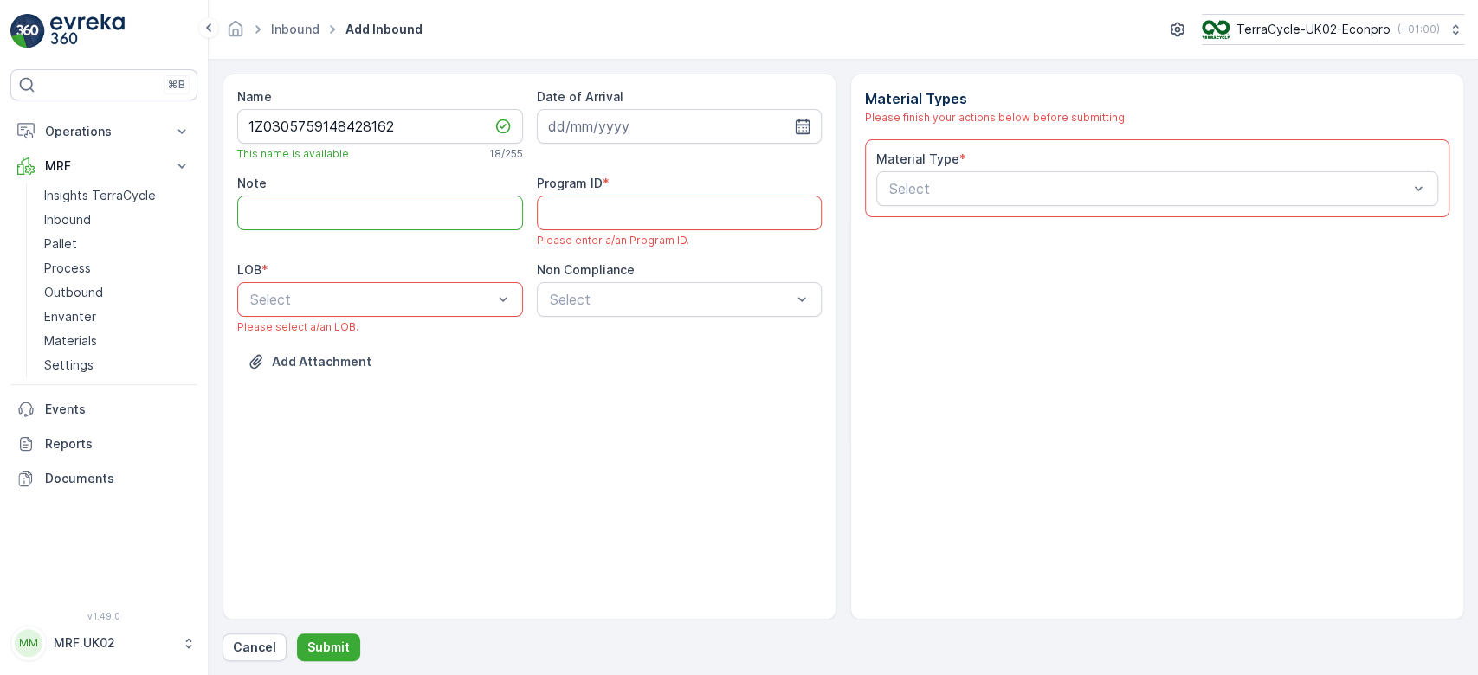
click at [401, 221] on input "Note" at bounding box center [380, 213] width 286 height 35
type input "barcode not working."
click at [407, 301] on div at bounding box center [372, 300] width 246 height 16
click at [361, 373] on div "ZWB" at bounding box center [380, 372] width 265 height 16
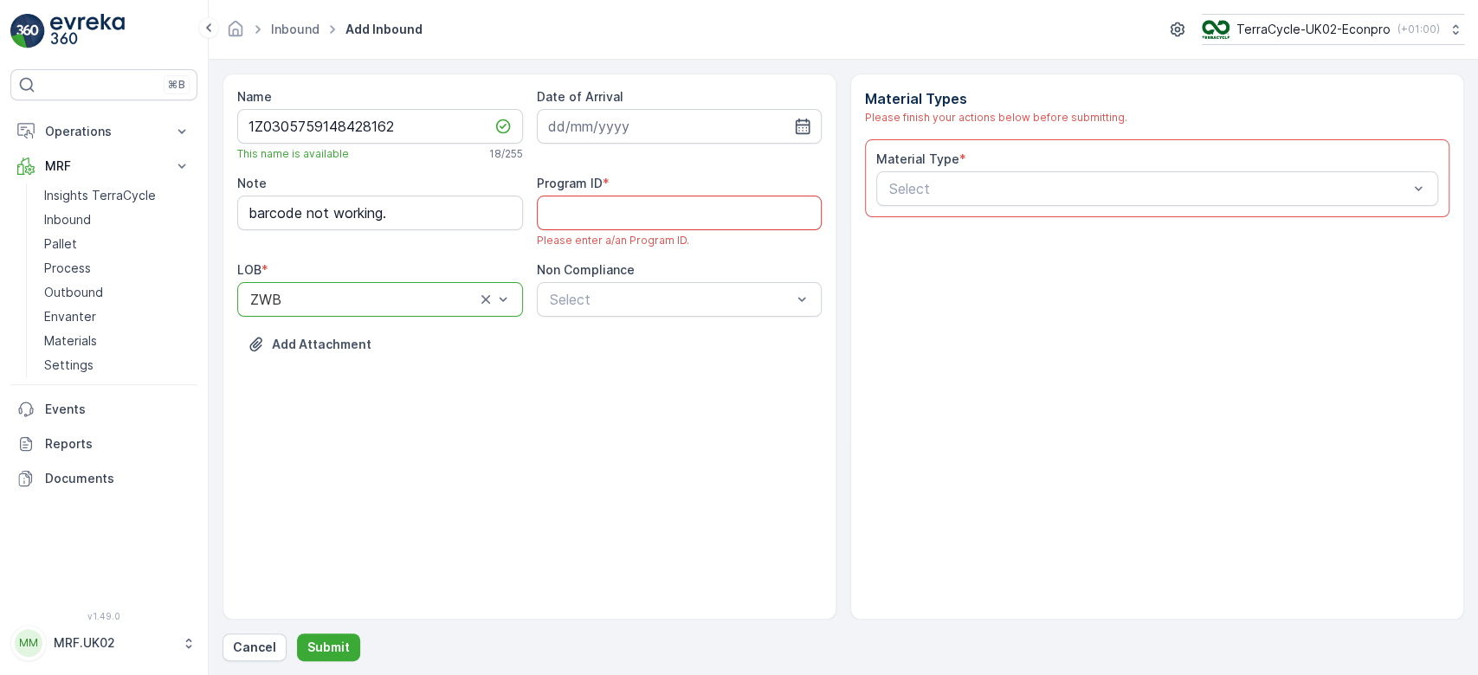
click at [646, 206] on ID "Program ID" at bounding box center [680, 213] width 286 height 35
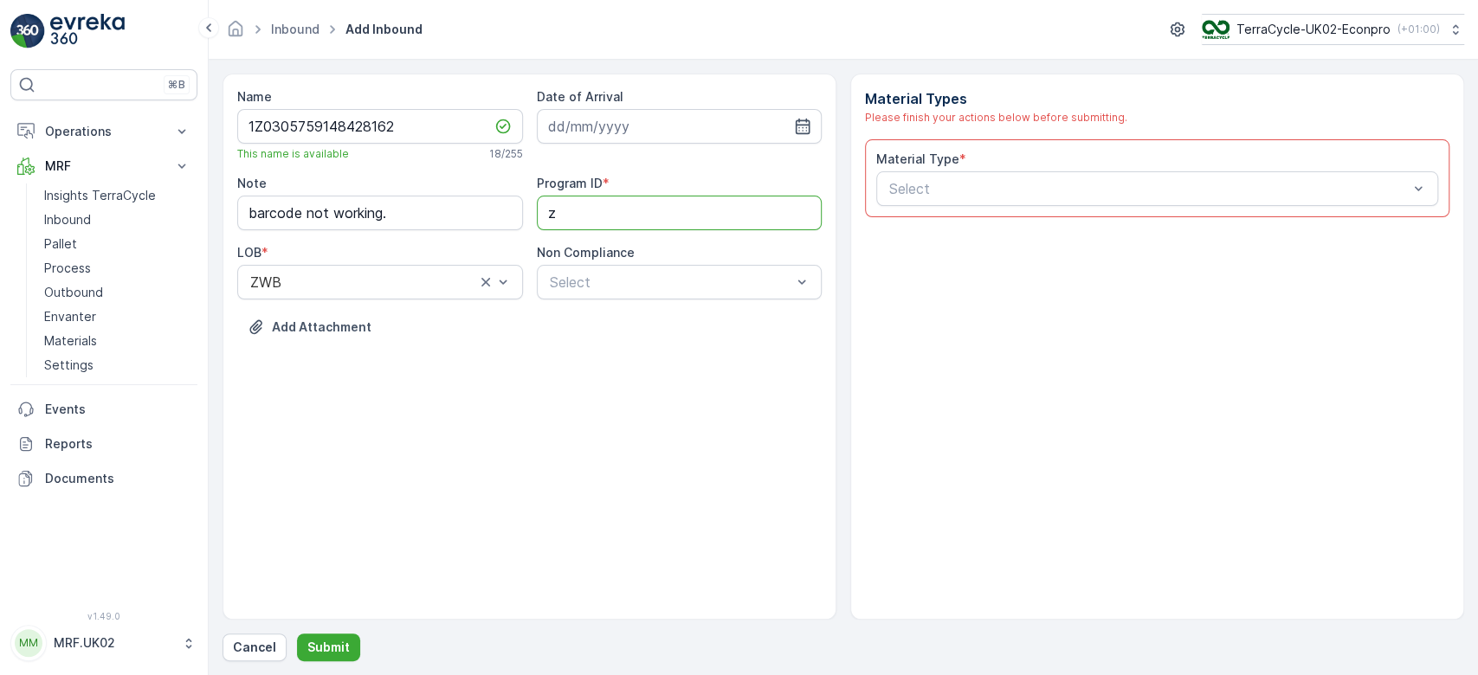
type ID "ZWB"
click at [748, 118] on input at bounding box center [680, 126] width 286 height 35
click at [692, 373] on div "28" at bounding box center [691, 375] width 28 height 28
type input "[DATE]"
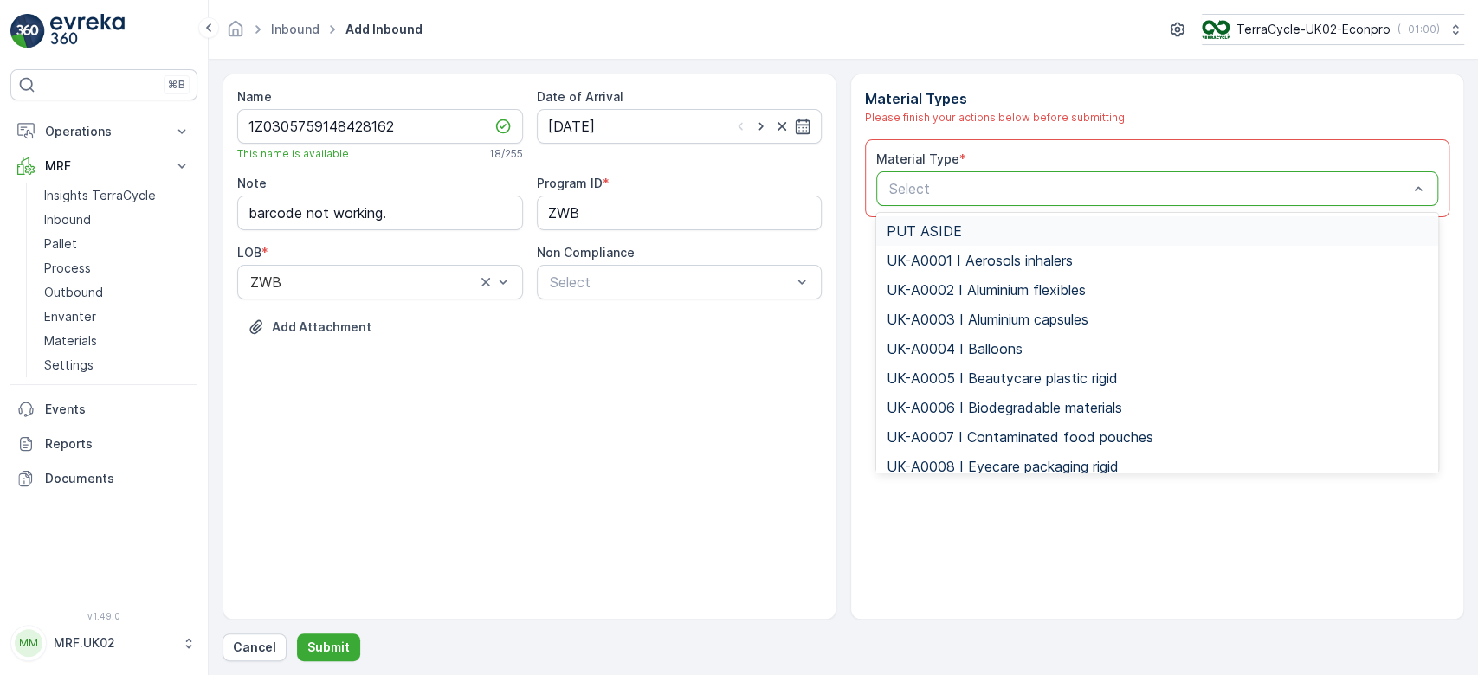
click at [932, 171] on div "Select" at bounding box center [1157, 188] width 562 height 35
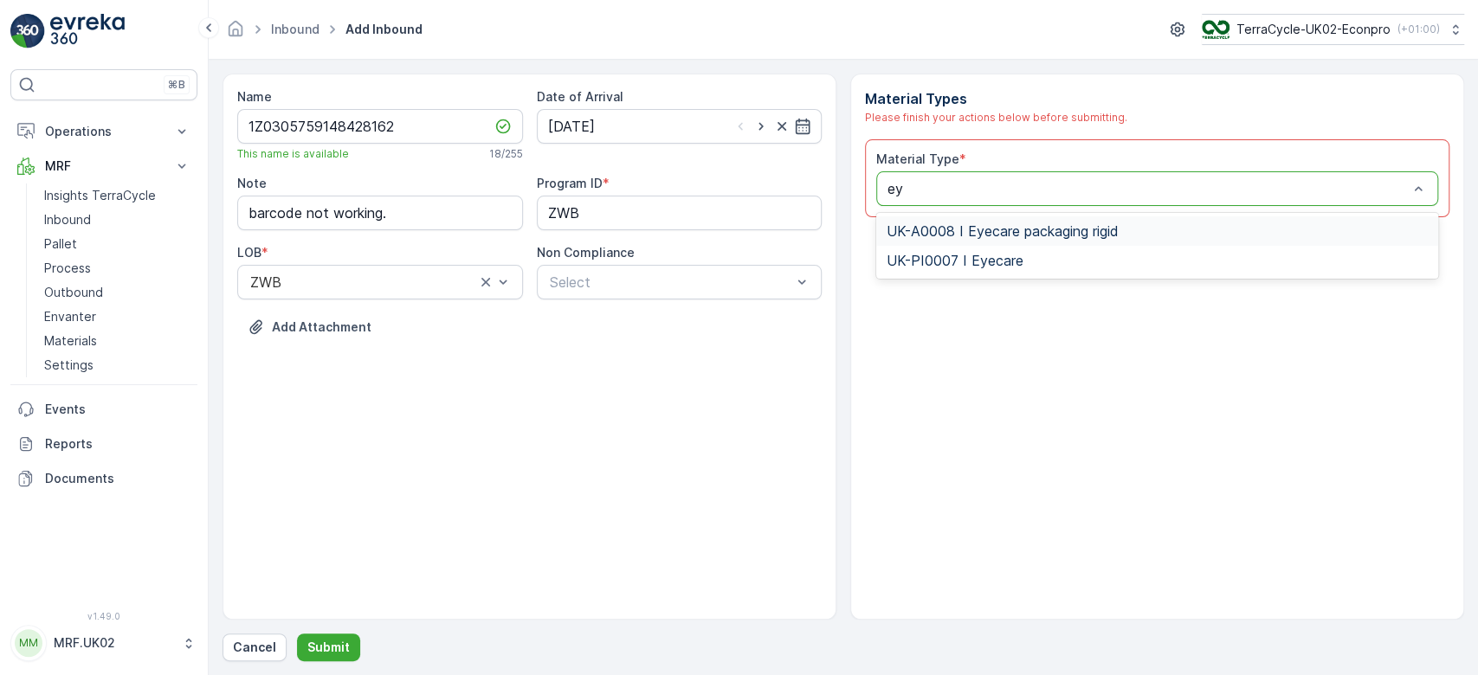
type input "eye"
click at [979, 264] on span "UK-PI0007 I Eyecare" at bounding box center [955, 261] width 137 height 16
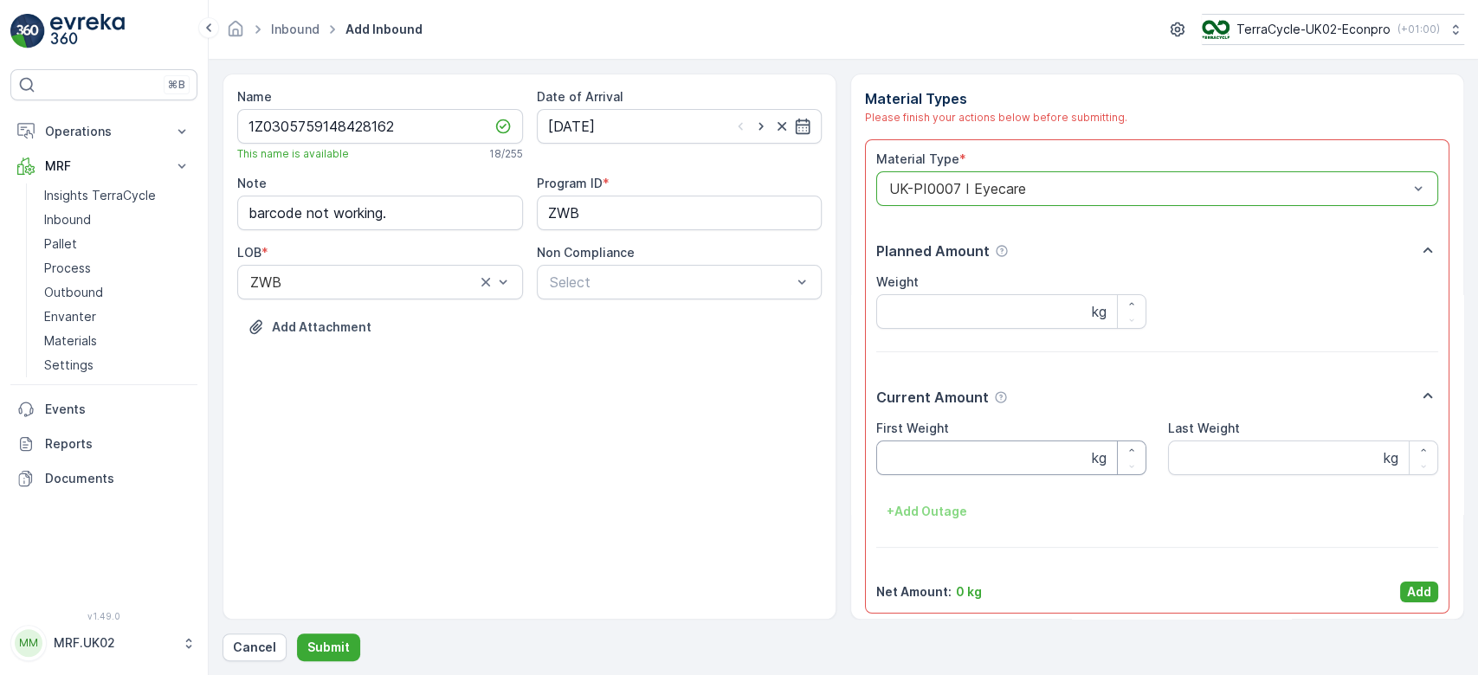
click at [933, 475] on Weight "First Weight" at bounding box center [1011, 458] width 270 height 35
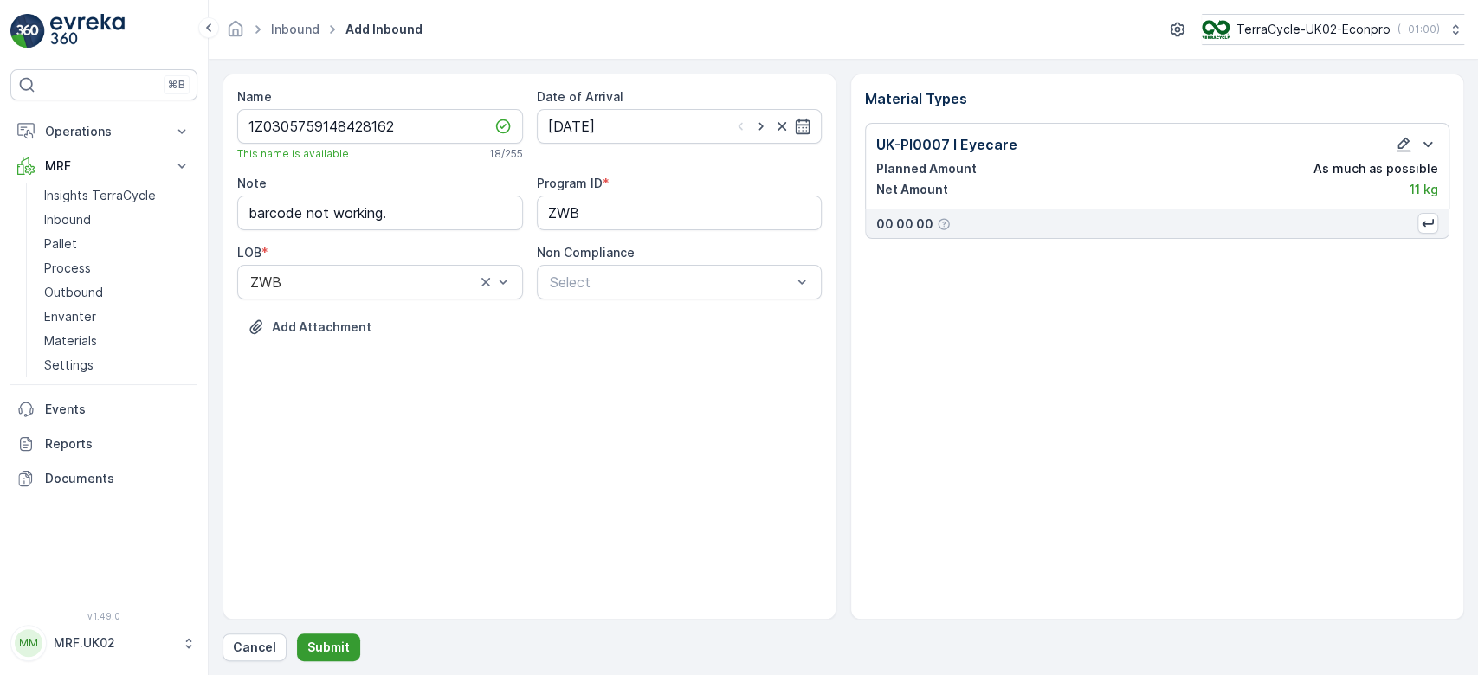
click at [321, 649] on p "Submit" at bounding box center [328, 647] width 42 height 17
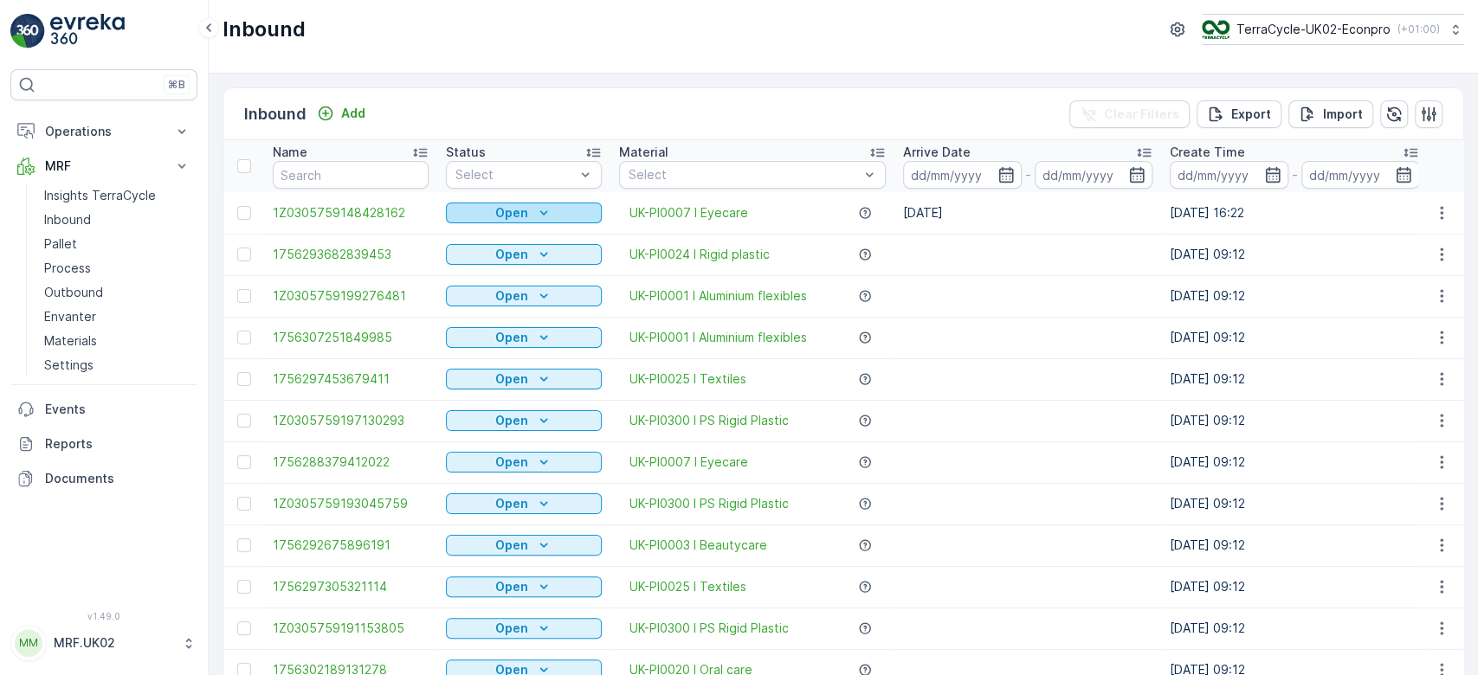
click at [542, 207] on icon "Open" at bounding box center [543, 212] width 17 height 17
click at [481, 262] on span "Scanned" at bounding box center [481, 262] width 51 height 17
click at [356, 112] on p "Add" at bounding box center [353, 113] width 24 height 17
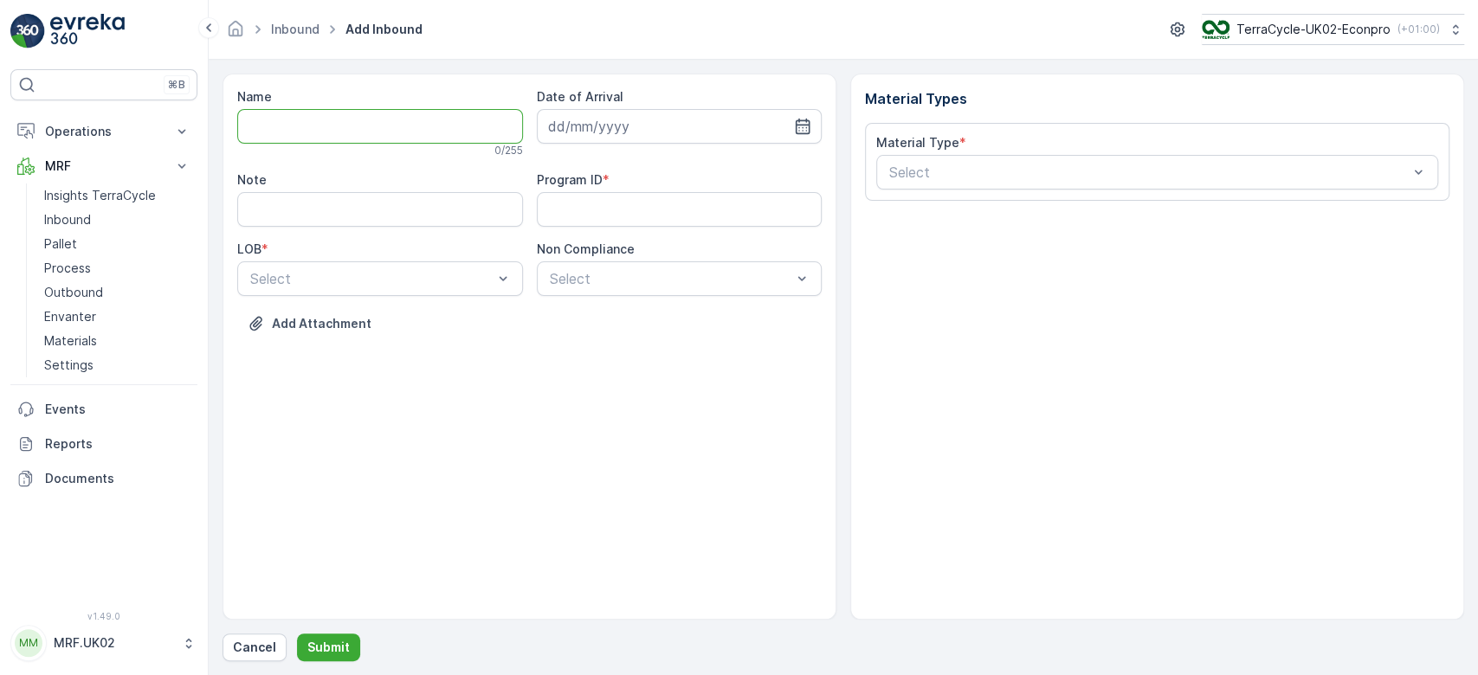
click at [358, 127] on input "Name" at bounding box center [380, 126] width 286 height 35
click at [330, 208] on input "Note" at bounding box center [380, 209] width 286 height 35
type input "no label"
click at [359, 275] on div at bounding box center [372, 279] width 246 height 16
click at [325, 349] on div "ZWB" at bounding box center [380, 351] width 265 height 16
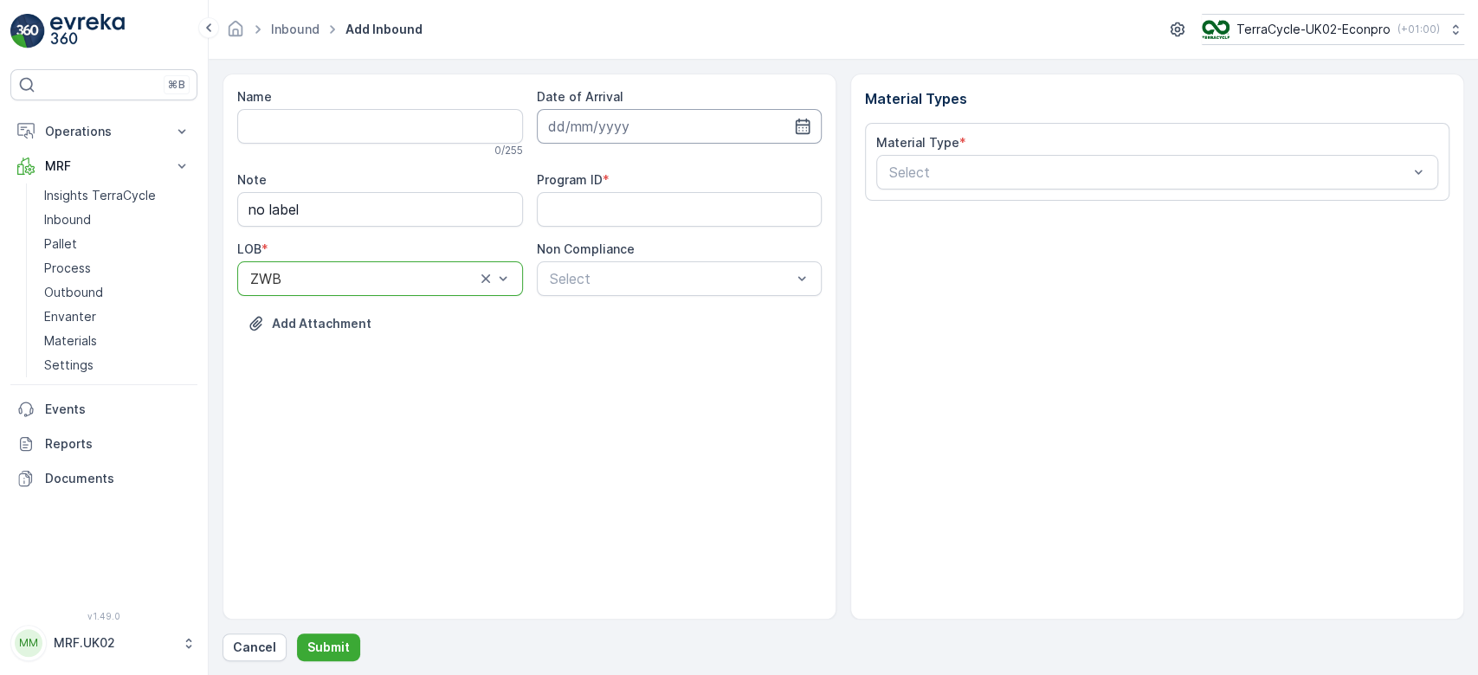
click at [605, 125] on input at bounding box center [680, 126] width 286 height 35
click at [689, 373] on div "28" at bounding box center [691, 375] width 28 height 28
type input "[DATE]"
click at [612, 204] on ID "Program ID" at bounding box center [680, 209] width 286 height 35
type ID "ZWB"
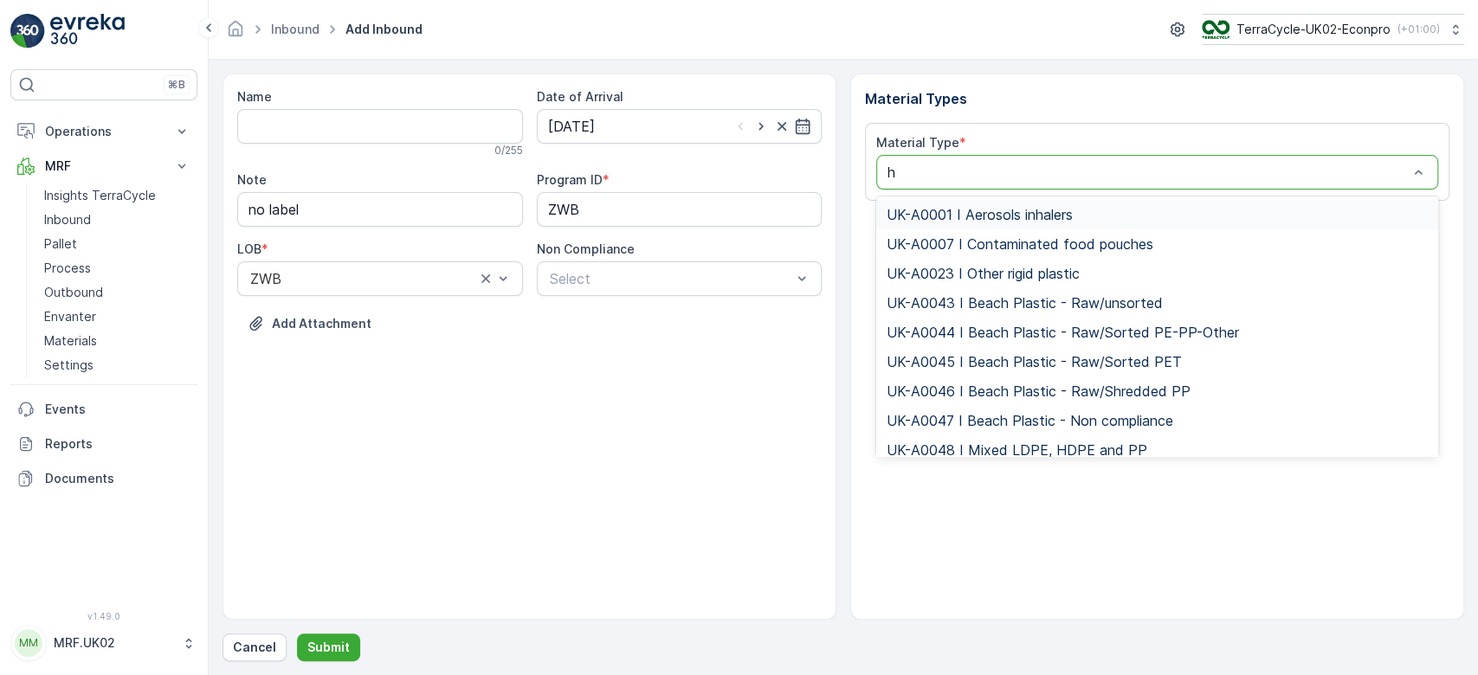
type input "ho"
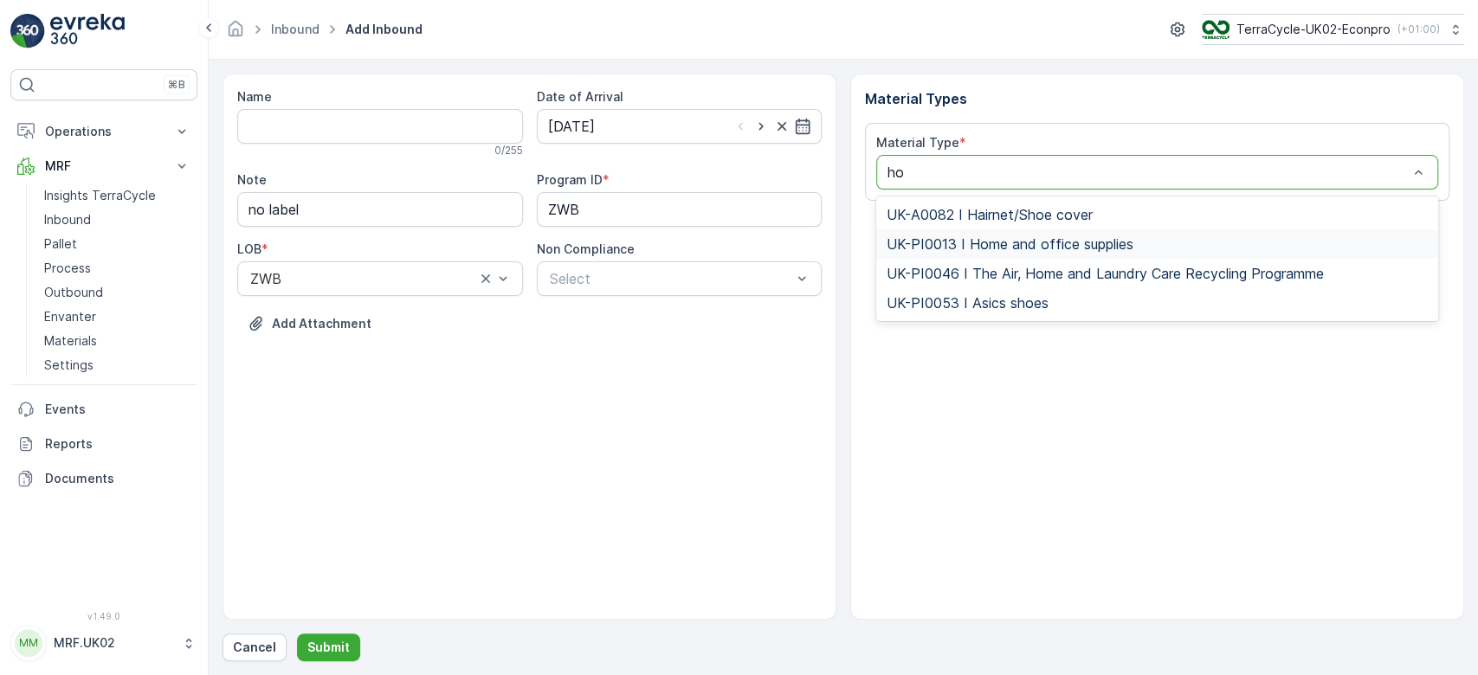
click at [1006, 245] on span "UK-PI0013 I Home and office supplies" at bounding box center [1010, 244] width 247 height 16
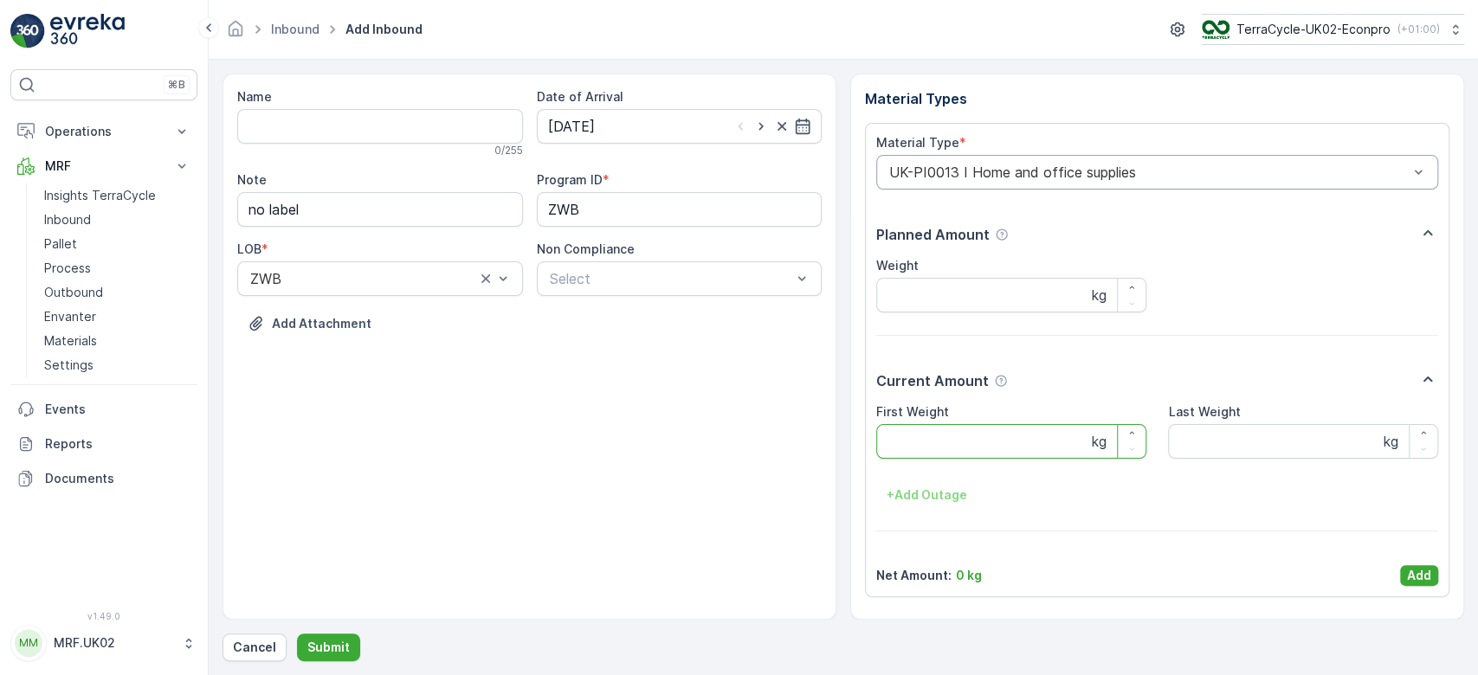
click at [907, 444] on Weight "First Weight" at bounding box center [1011, 441] width 270 height 35
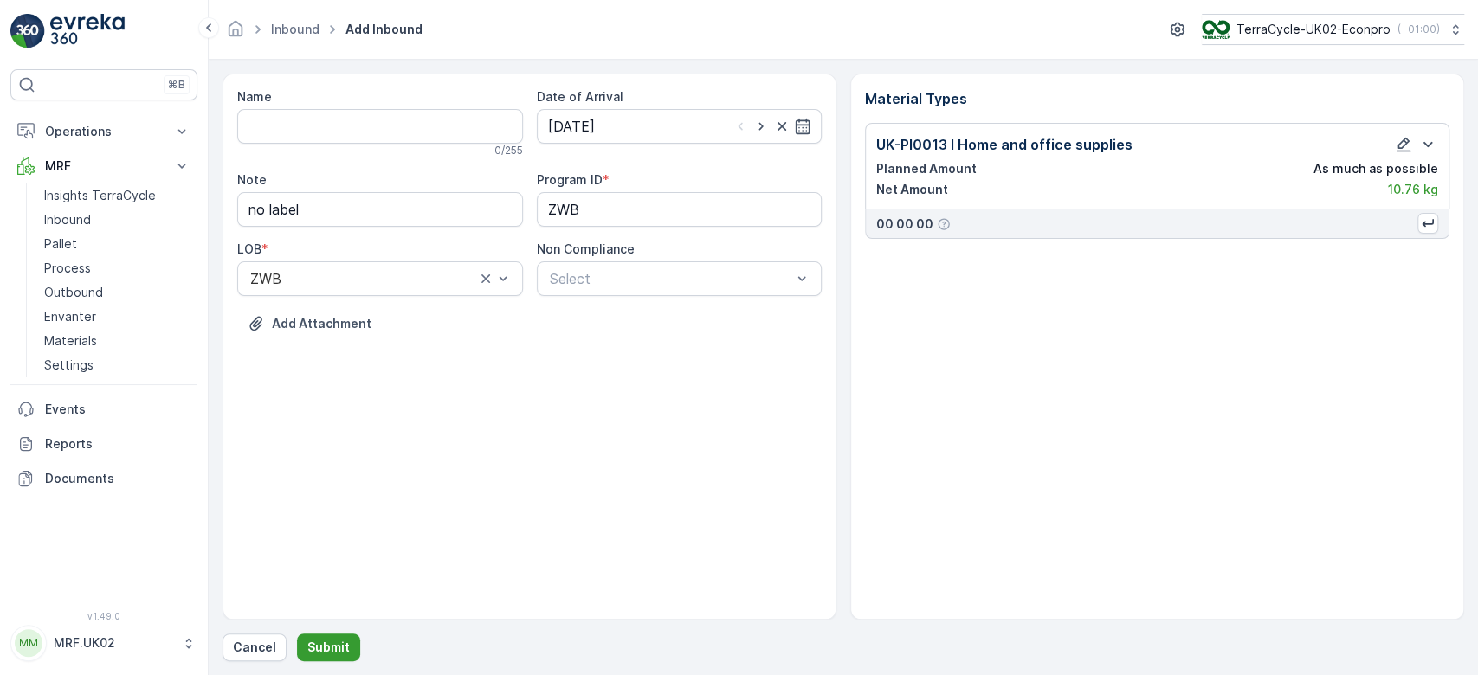
click at [329, 651] on p "Submit" at bounding box center [328, 647] width 42 height 17
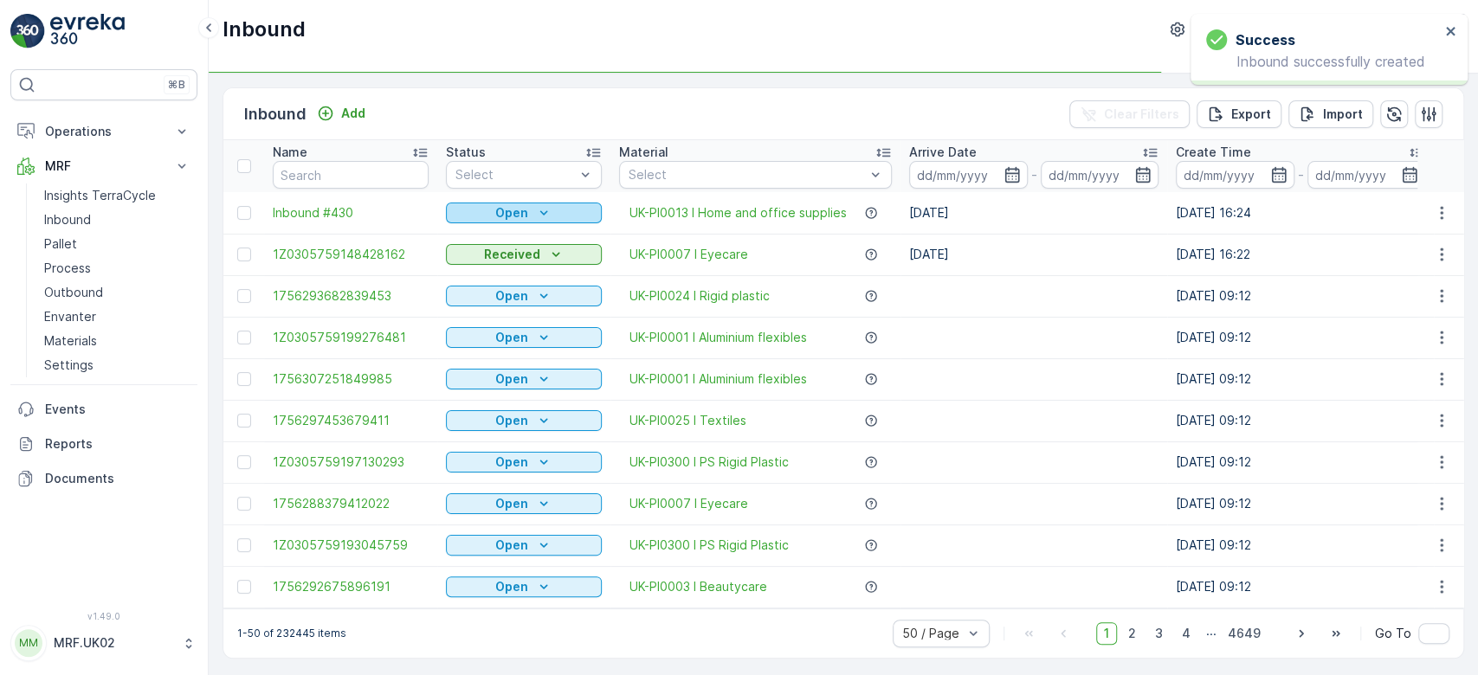
click at [502, 215] on p "Open" at bounding box center [511, 212] width 33 height 17
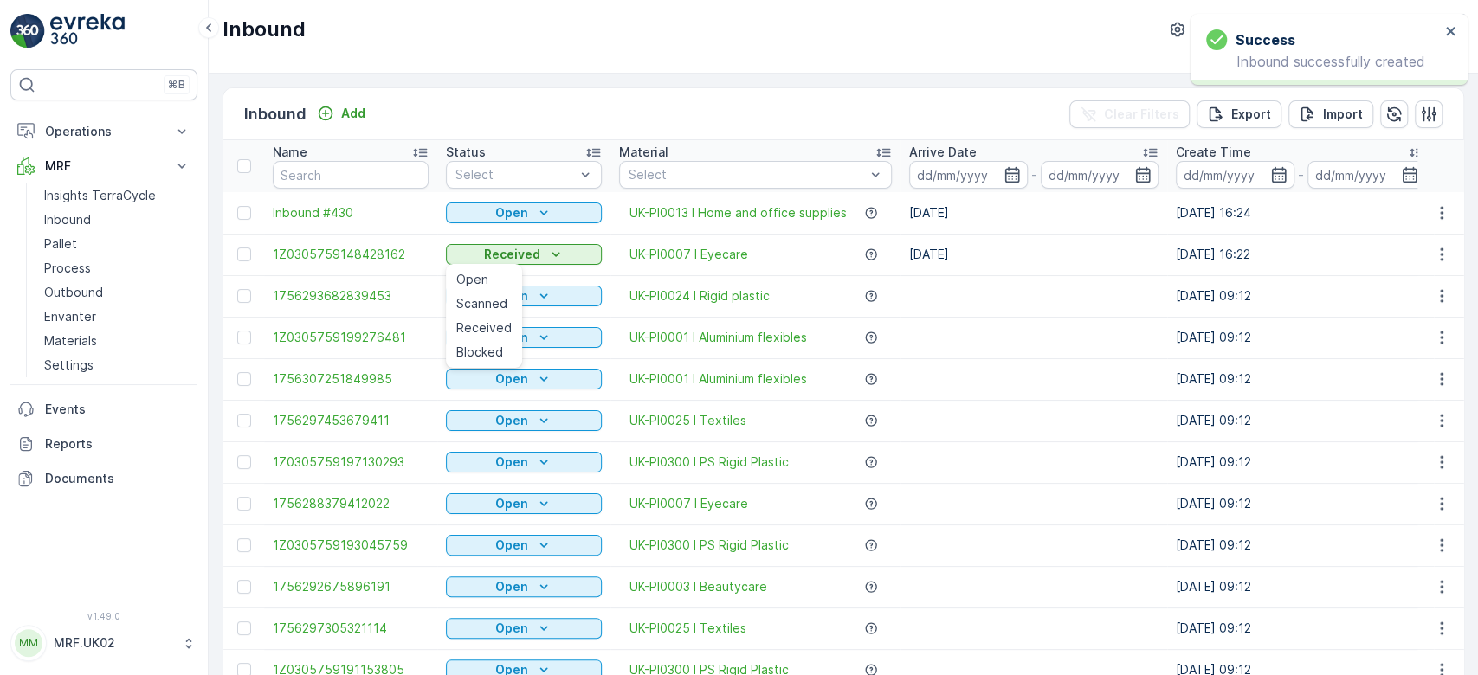
click at [490, 107] on div "Inbound Add Clear Filters Export Import" at bounding box center [843, 114] width 1240 height 52
click at [506, 213] on p "Open" at bounding box center [511, 212] width 33 height 17
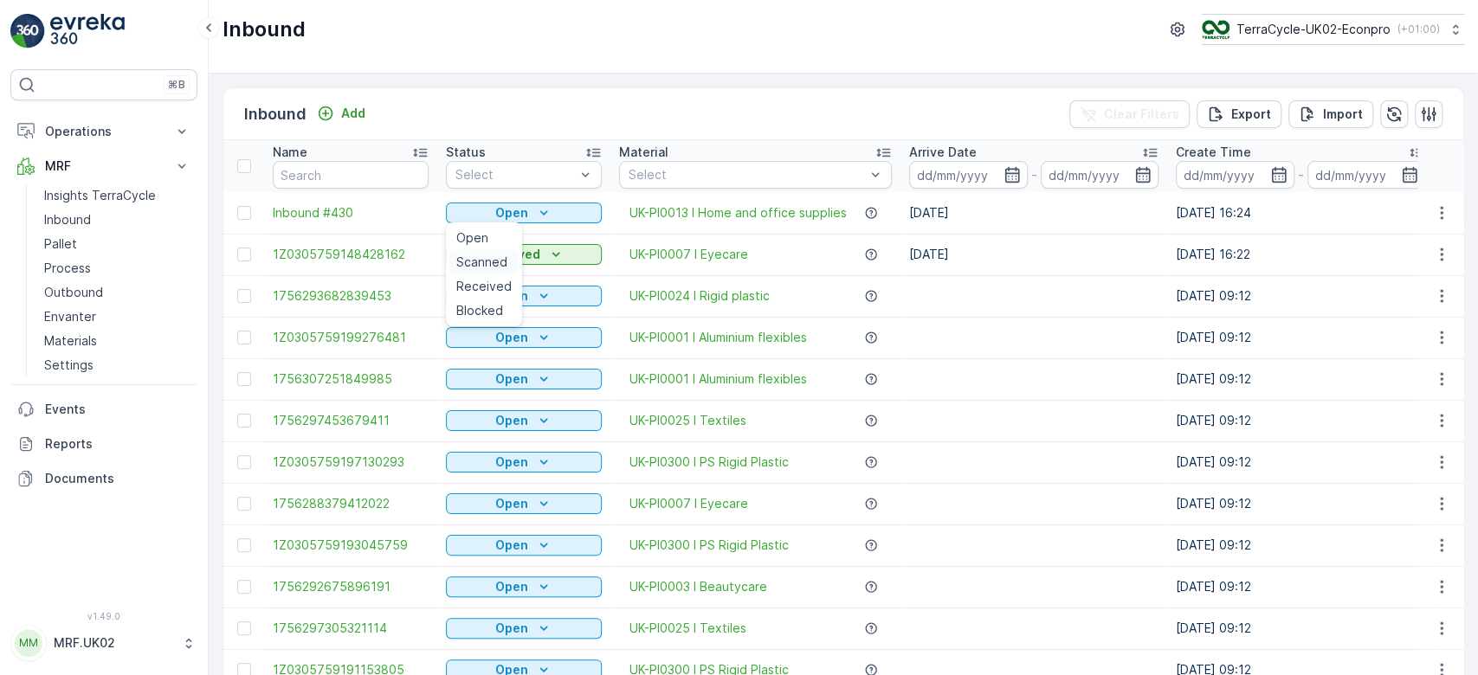
click at [484, 259] on span "Scanned" at bounding box center [481, 262] width 51 height 17
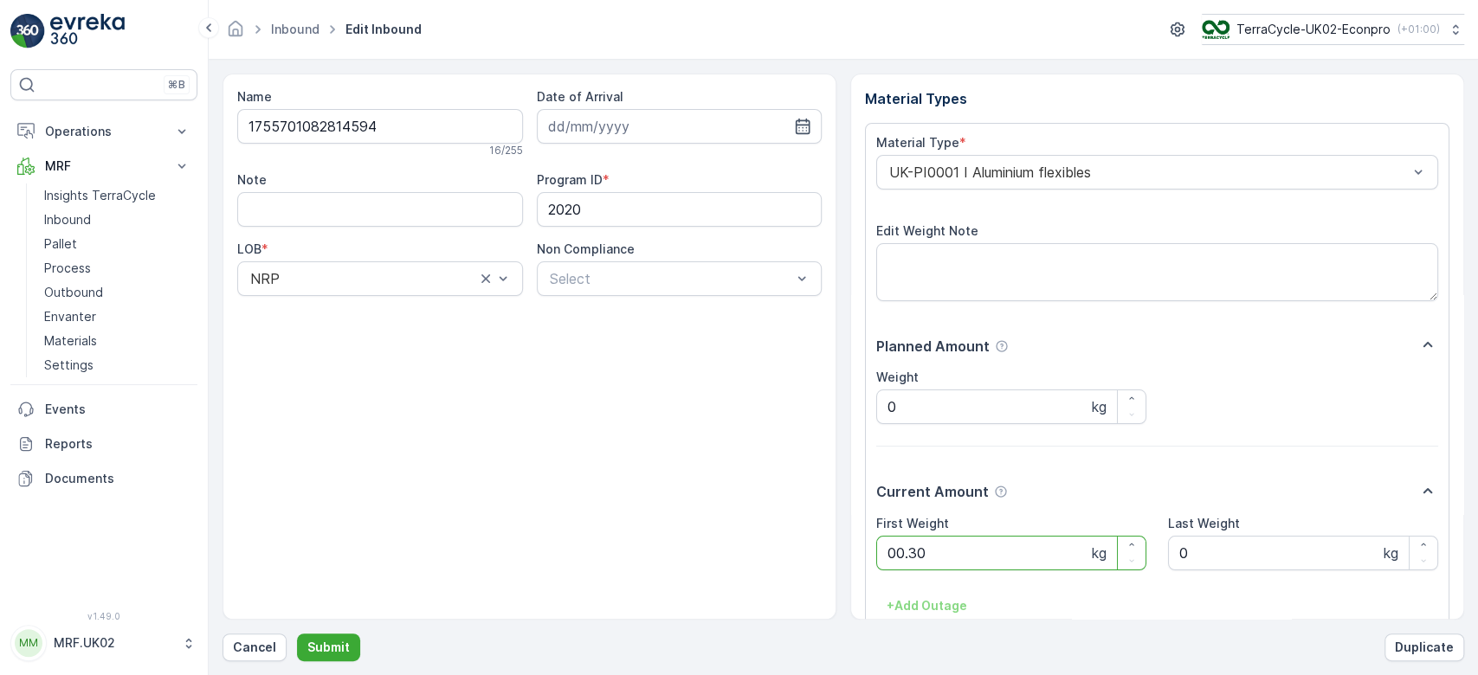
click at [297, 634] on button "Submit" at bounding box center [328, 648] width 63 height 28
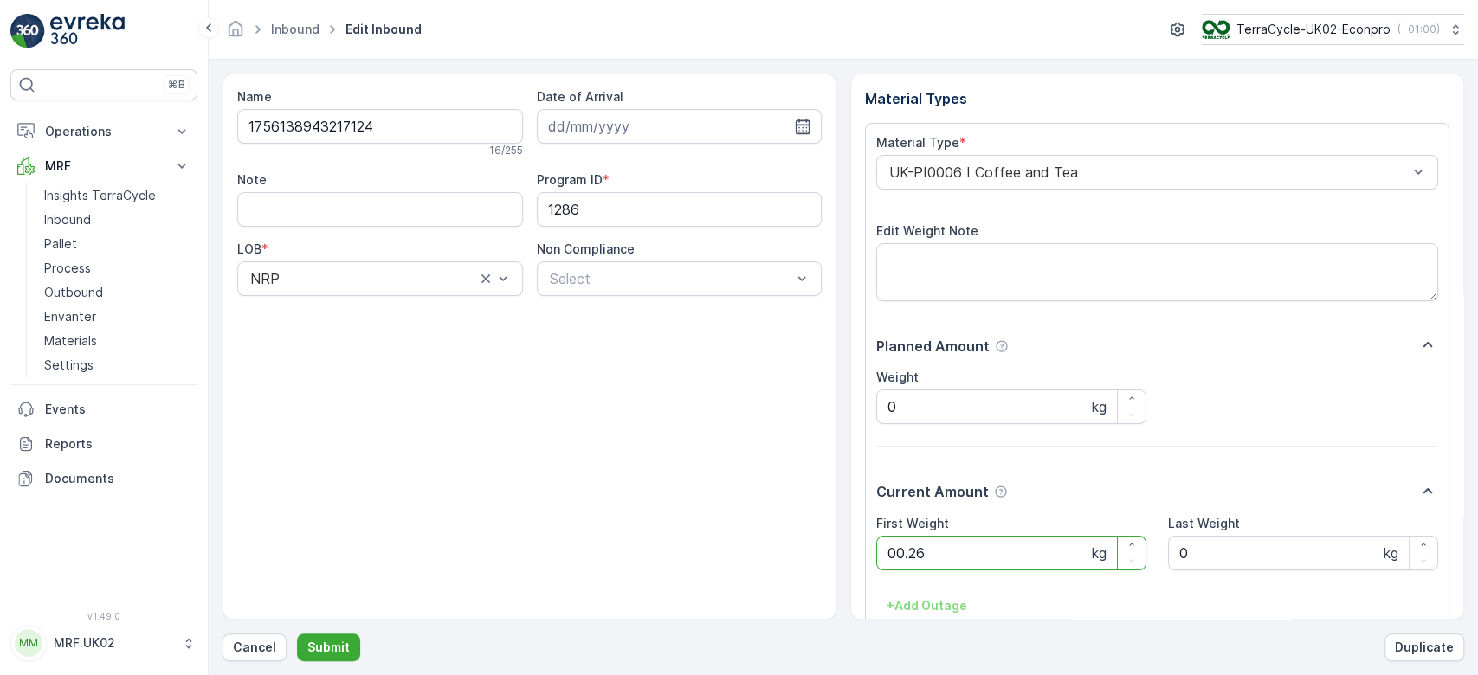
click at [297, 634] on button "Submit" at bounding box center [328, 648] width 63 height 28
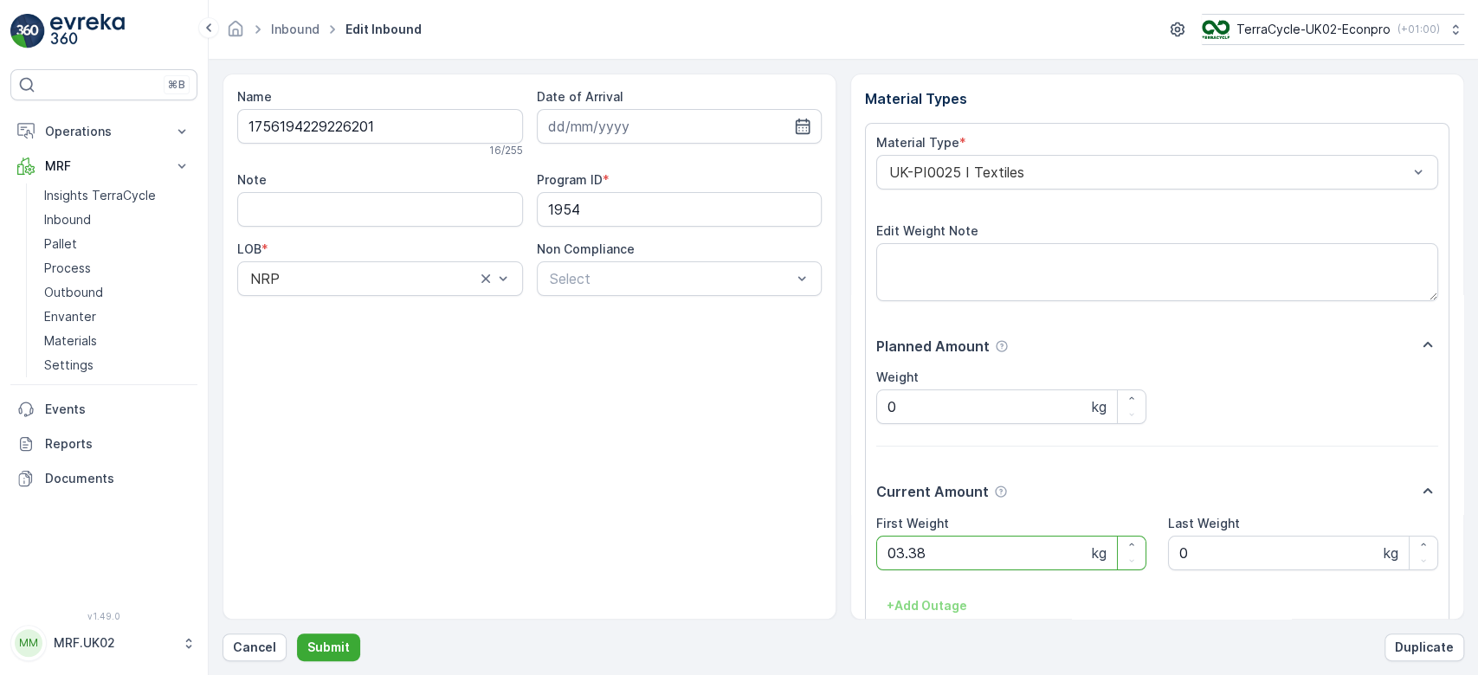
click at [297, 634] on button "Submit" at bounding box center [328, 648] width 63 height 28
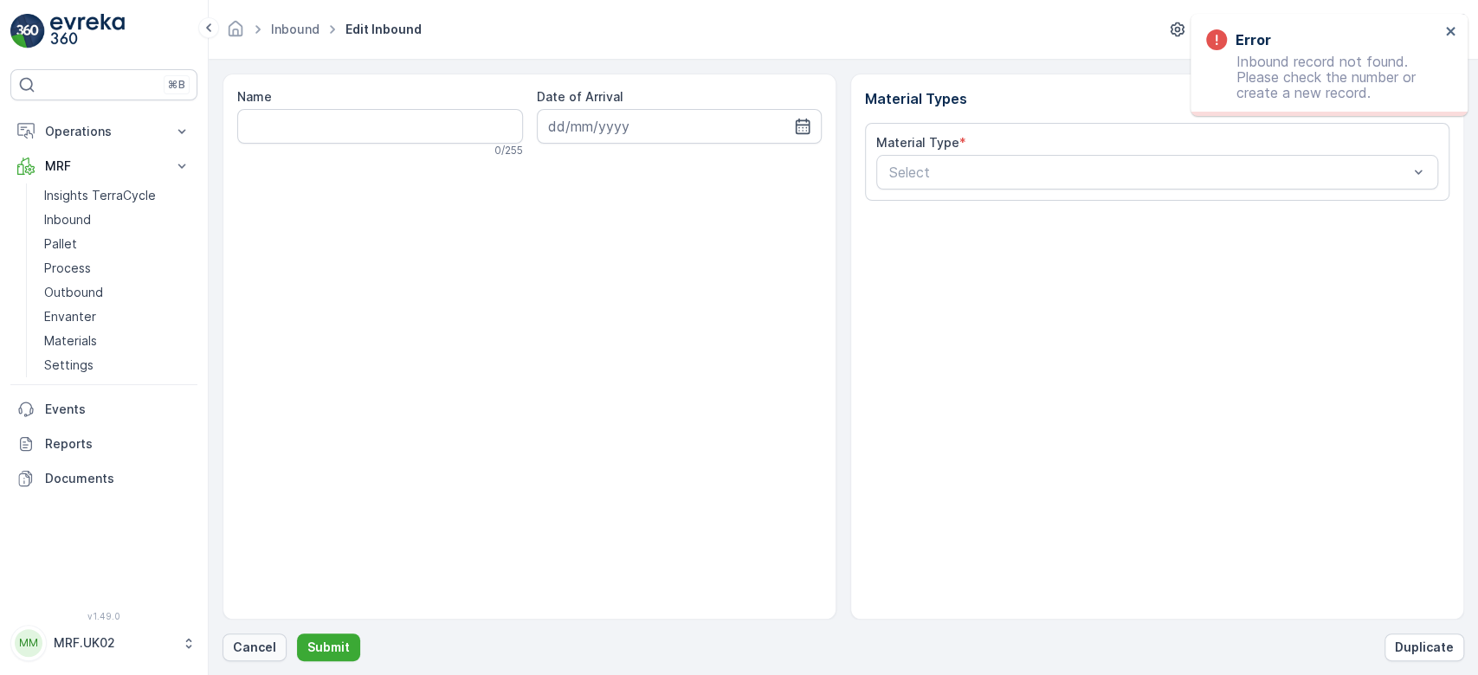
click at [249, 645] on p "Cancel" at bounding box center [254, 647] width 43 height 17
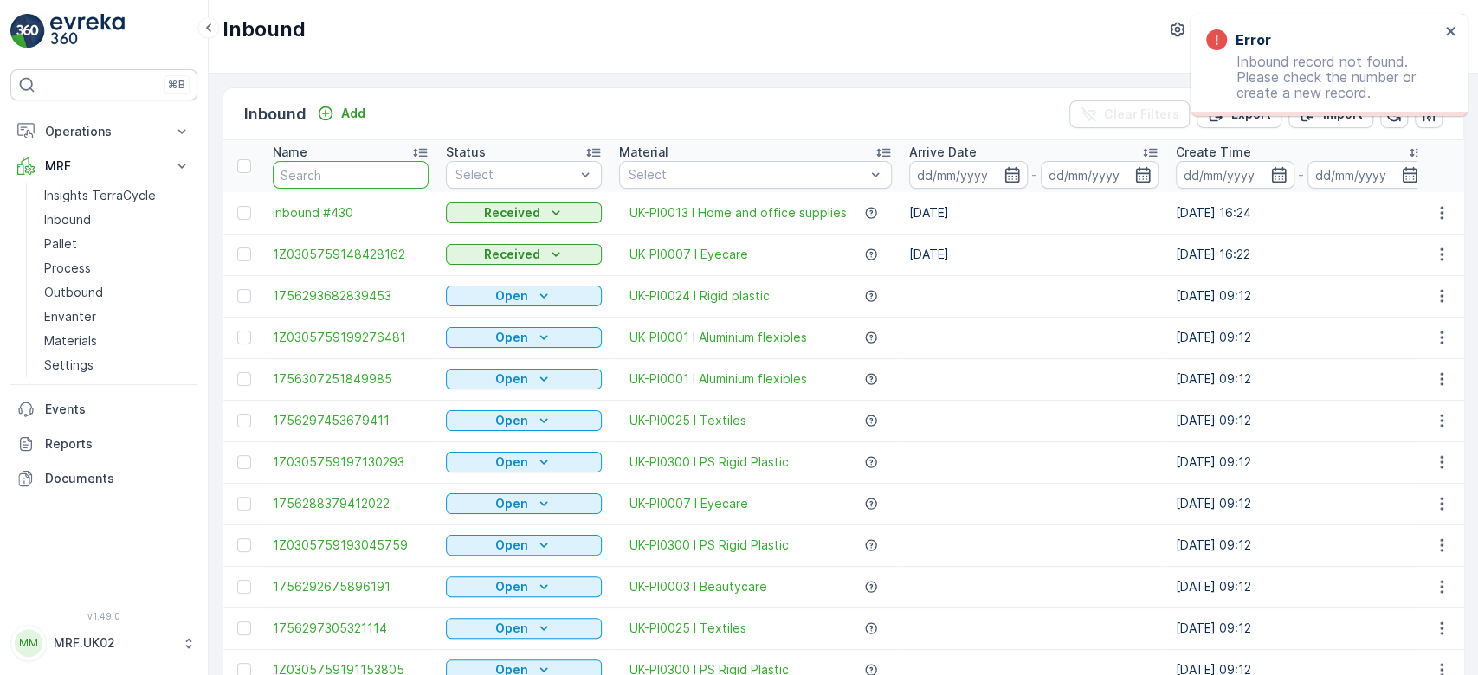
click at [352, 182] on input "text" at bounding box center [351, 175] width 156 height 28
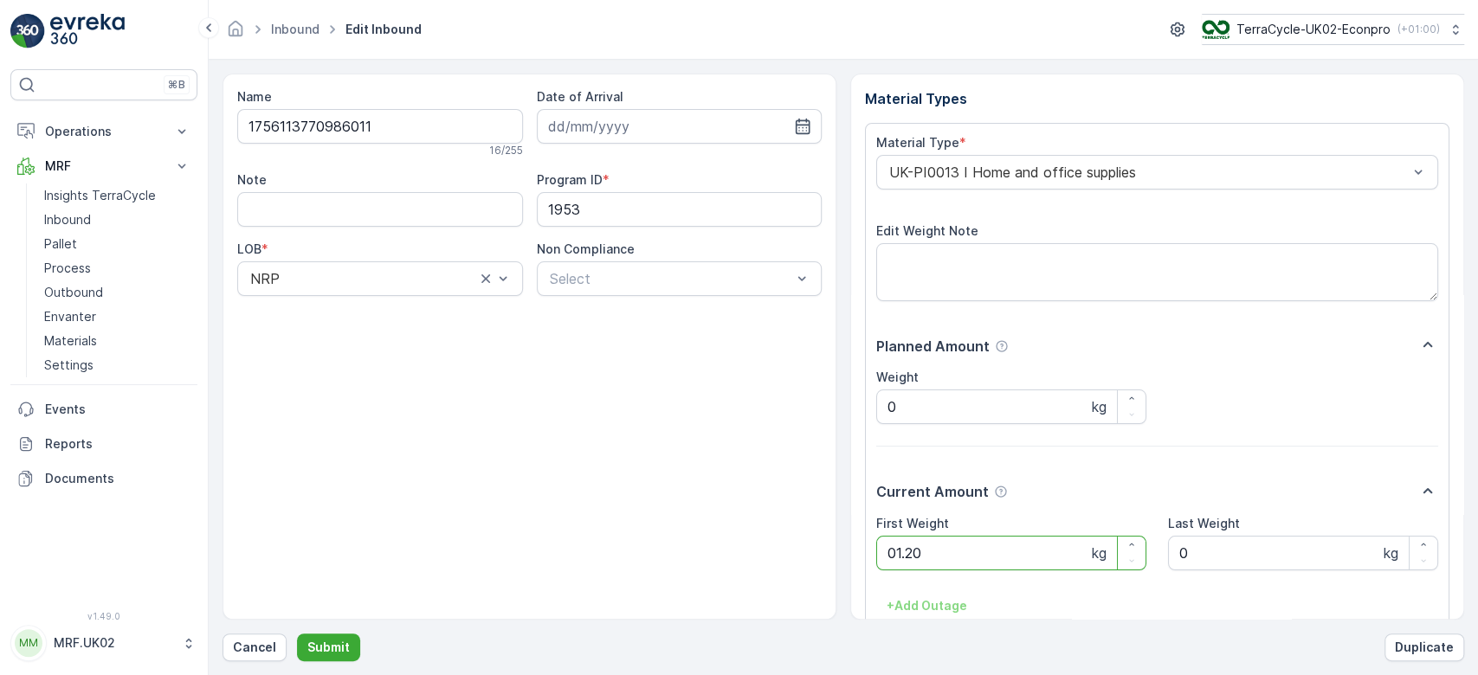
click at [297, 634] on button "Submit" at bounding box center [328, 648] width 63 height 28
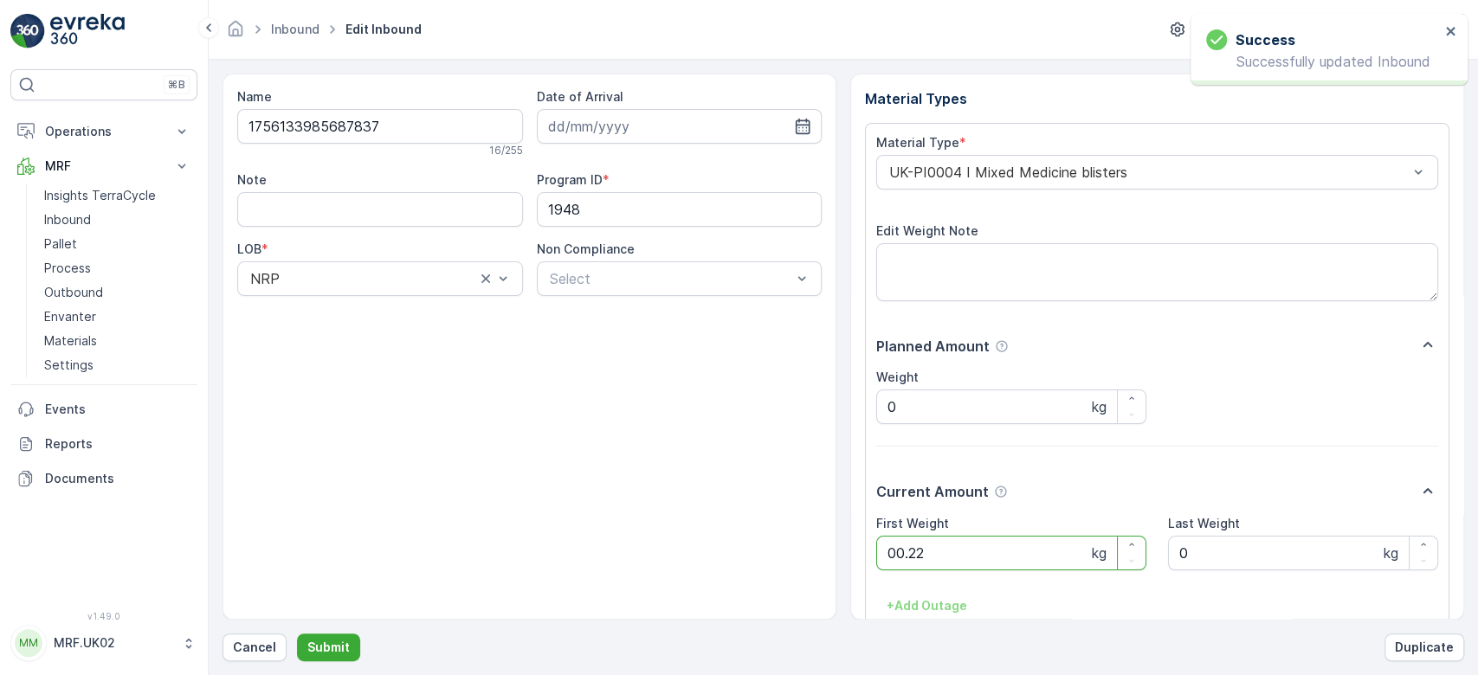
click at [297, 634] on button "Submit" at bounding box center [328, 648] width 63 height 28
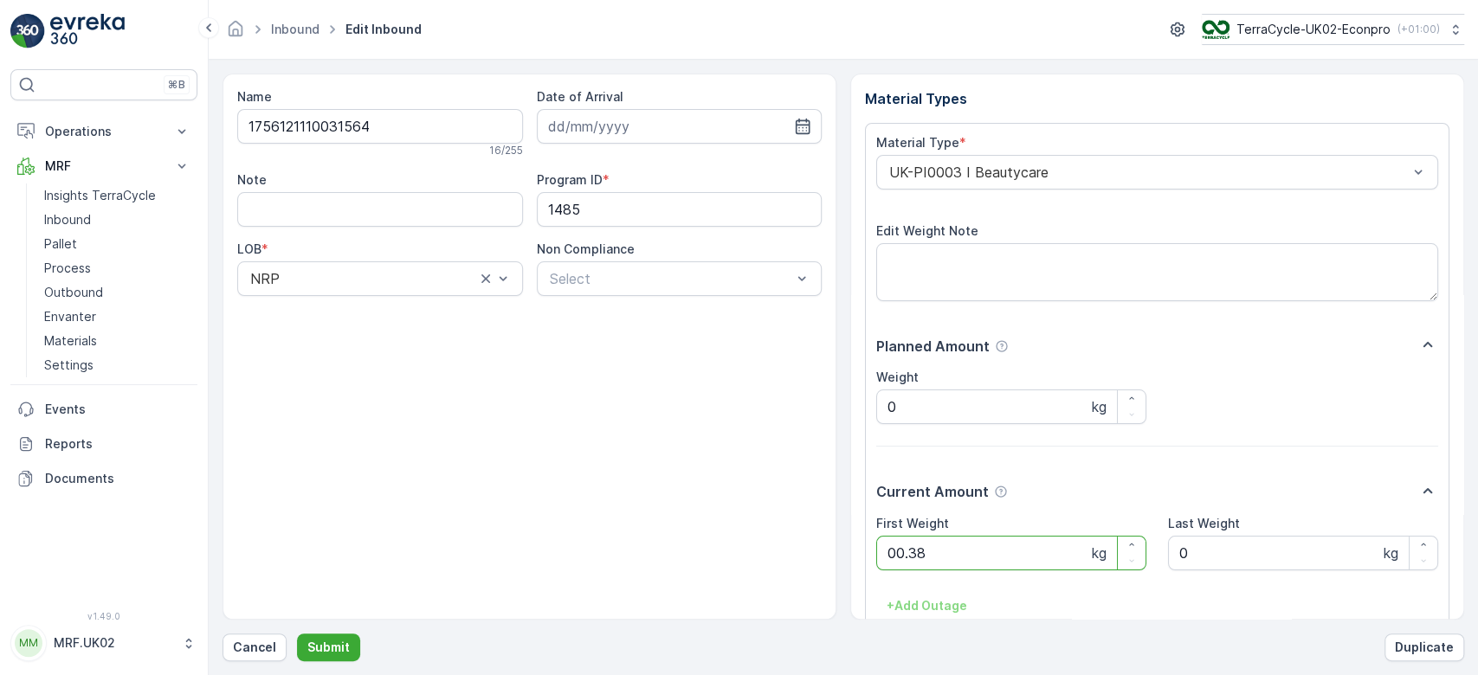
click at [297, 634] on button "Submit" at bounding box center [328, 648] width 63 height 28
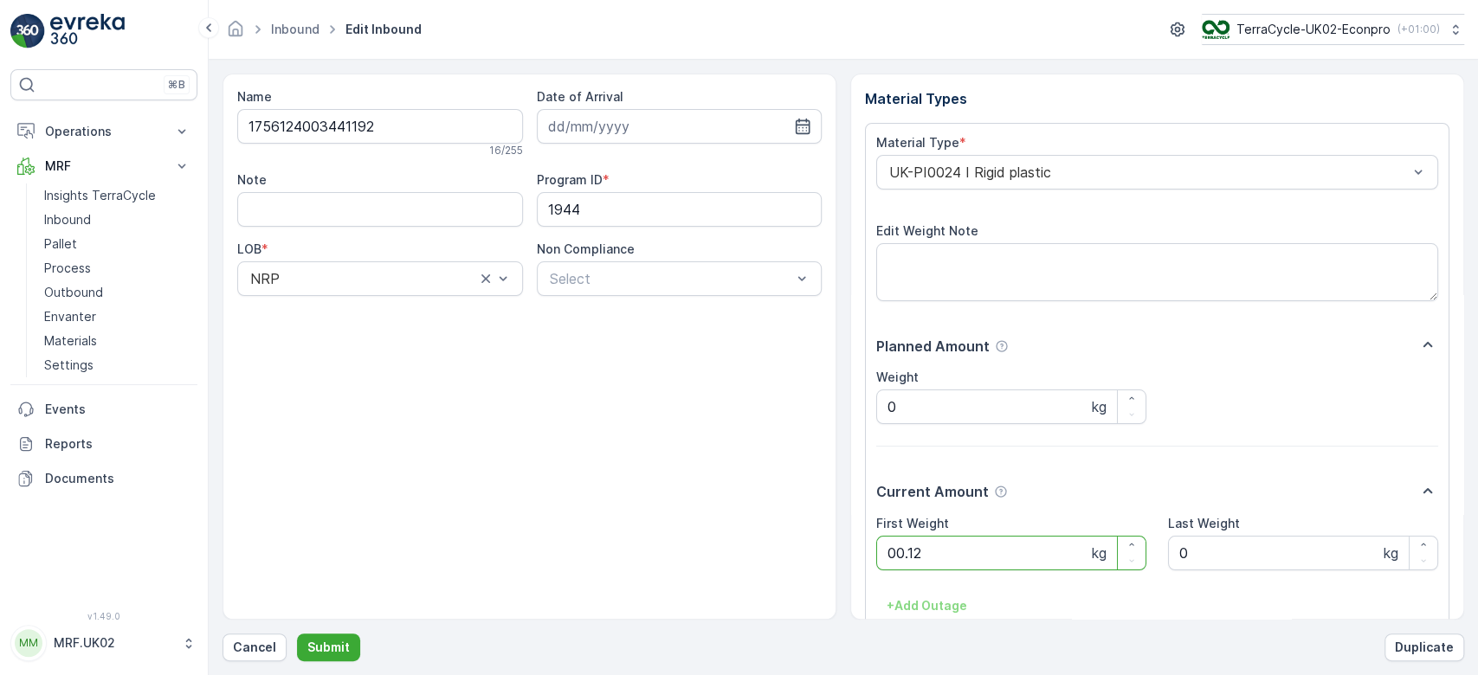
click at [297, 634] on button "Submit" at bounding box center [328, 648] width 63 height 28
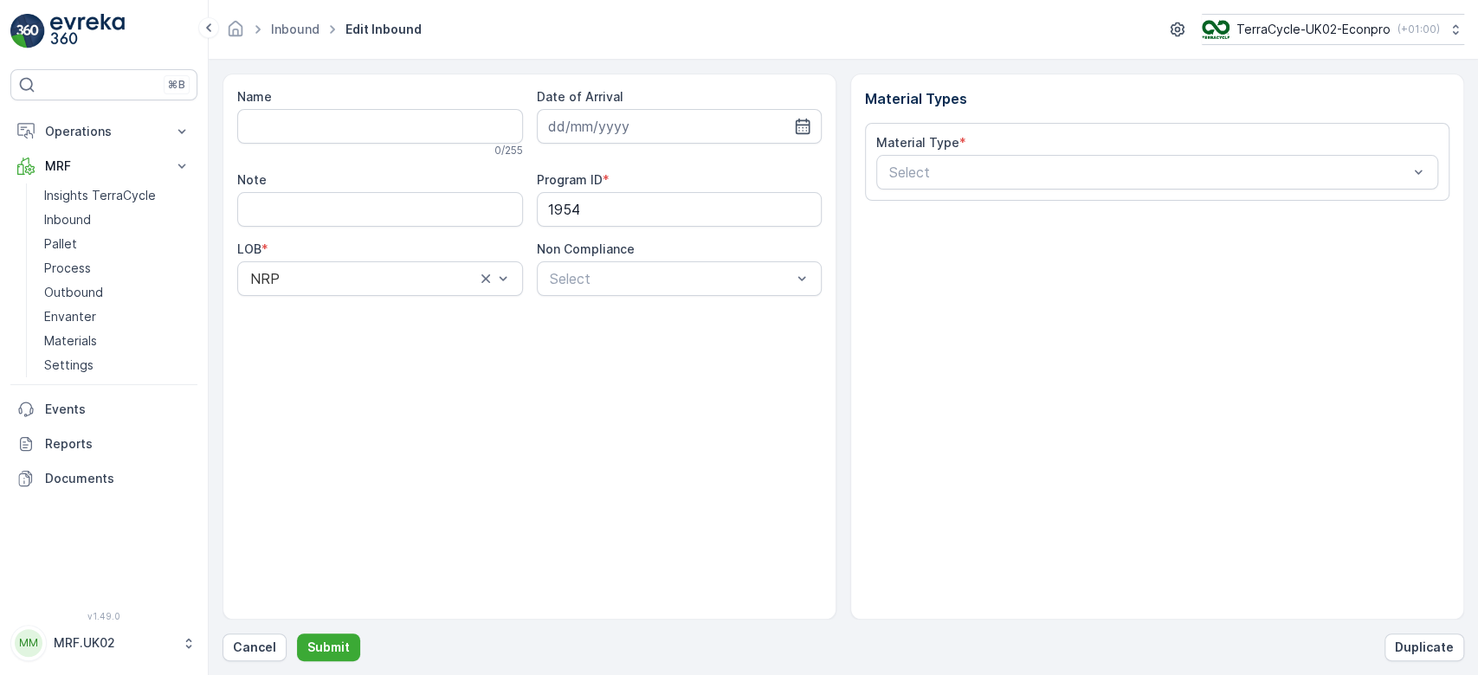
type input "1756043220217352"
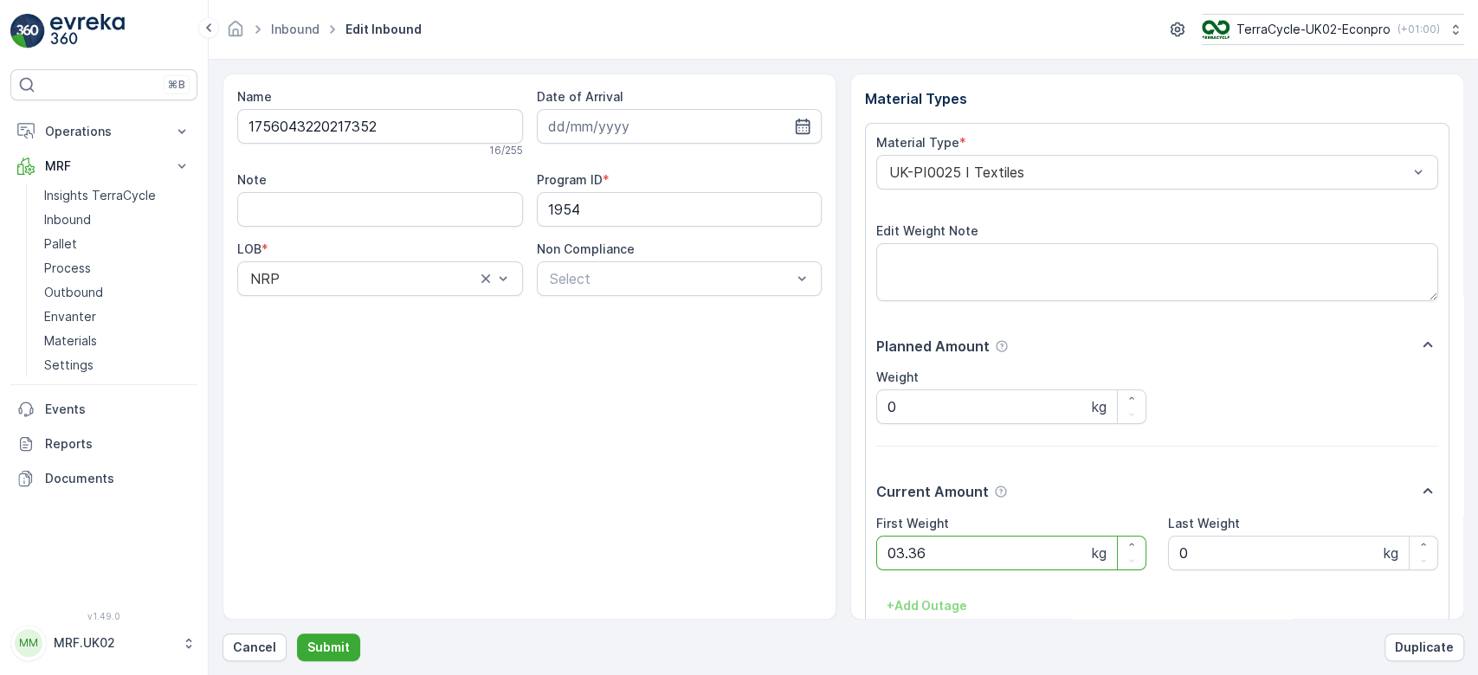
click at [297, 634] on button "Submit" at bounding box center [328, 648] width 63 height 28
